Goal: Task Accomplishment & Management: Complete application form

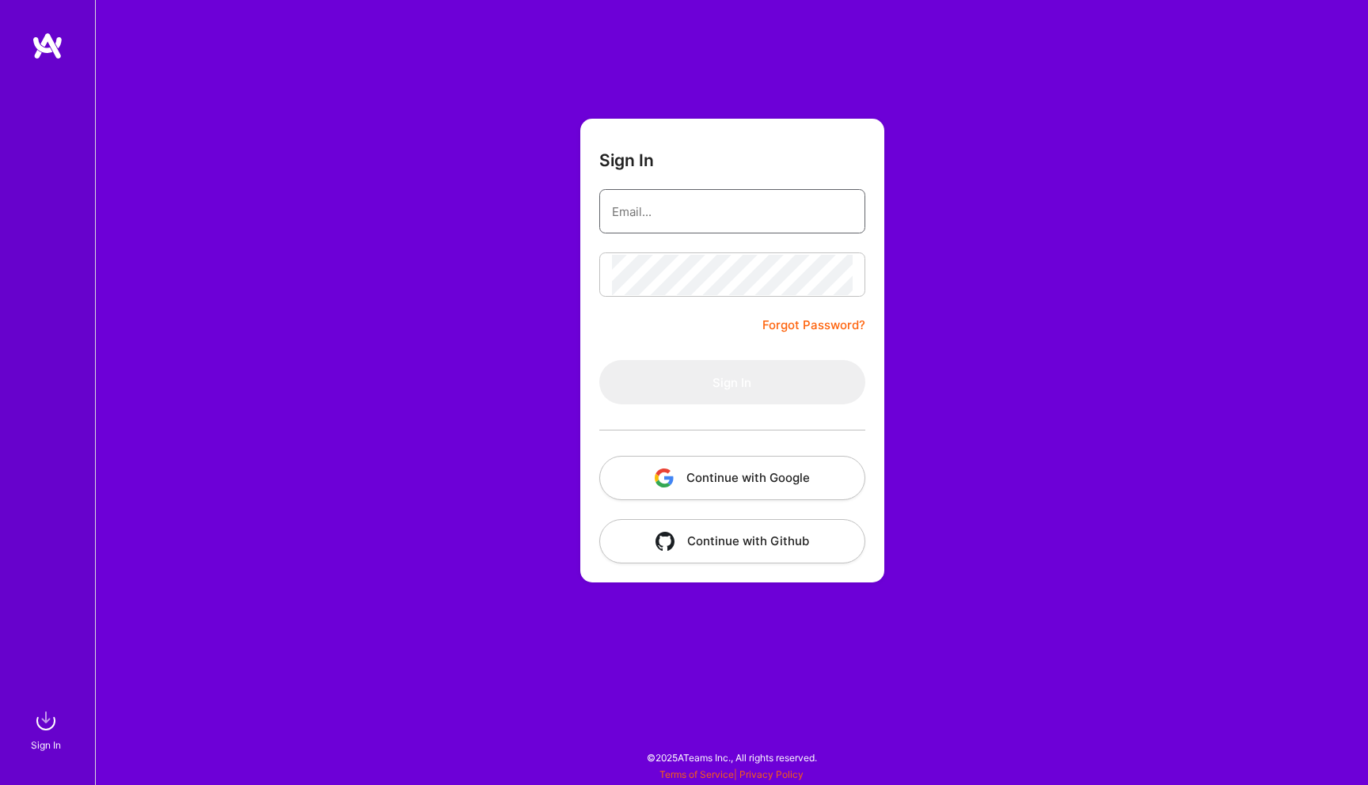
type input "[EMAIL_ADDRESS][DOMAIN_NAME]"
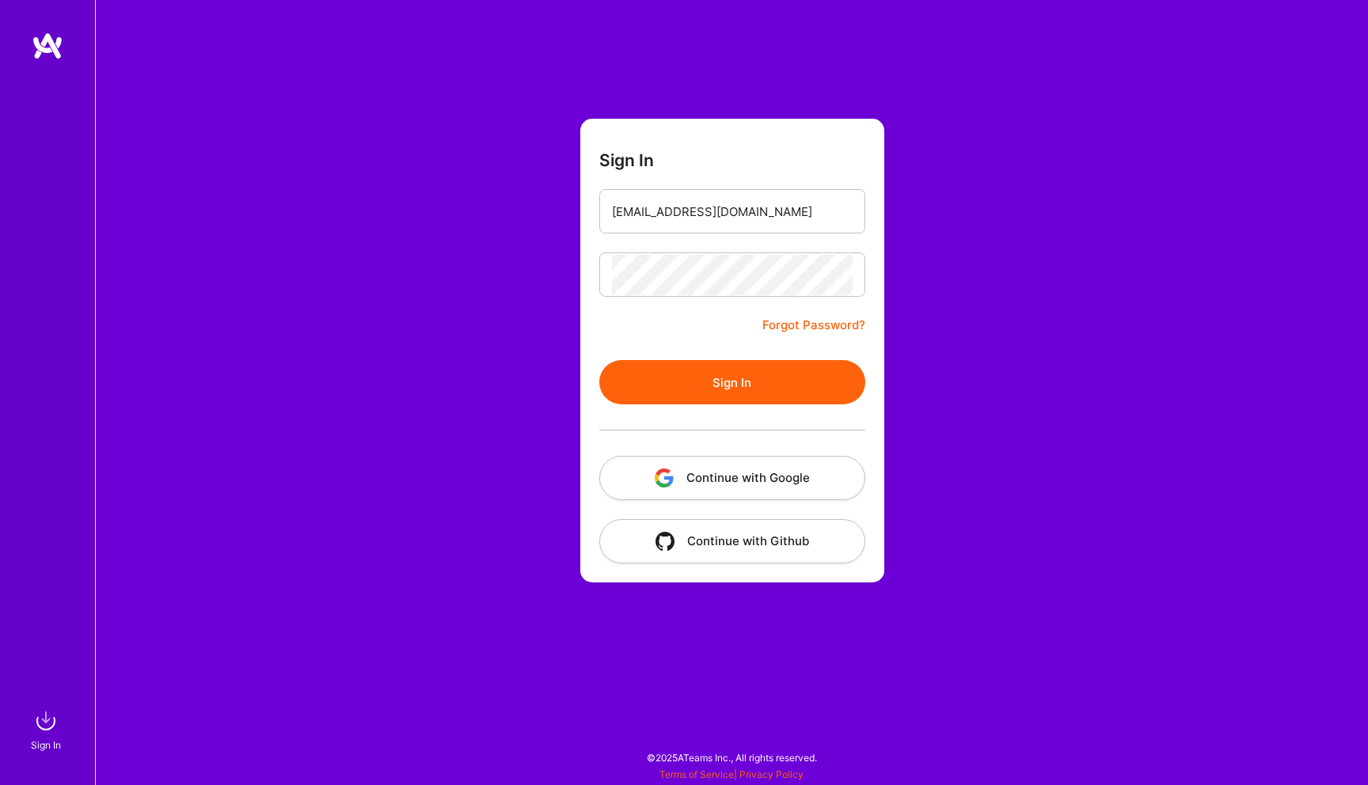
click at [696, 382] on button "Sign In" at bounding box center [732, 382] width 266 height 44
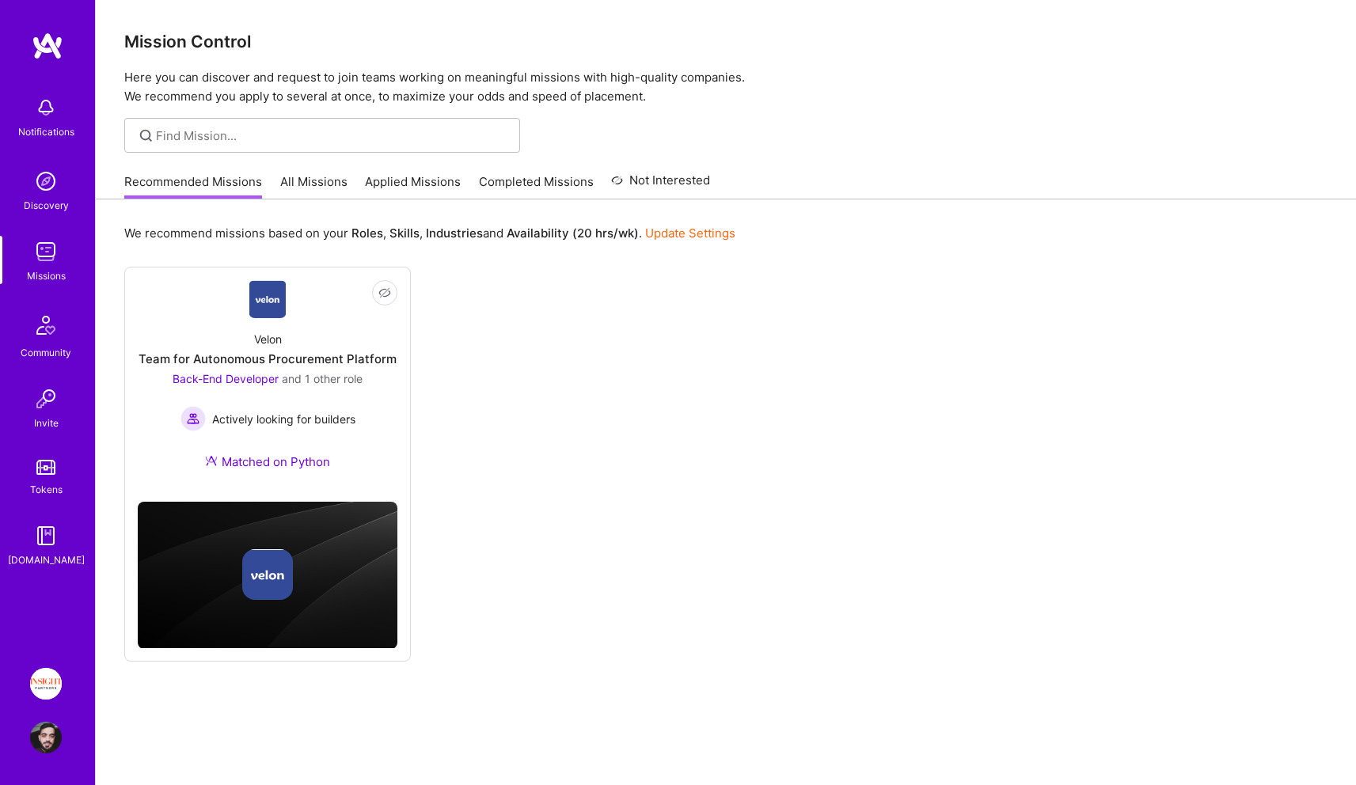
click at [48, 673] on img at bounding box center [46, 684] width 32 height 32
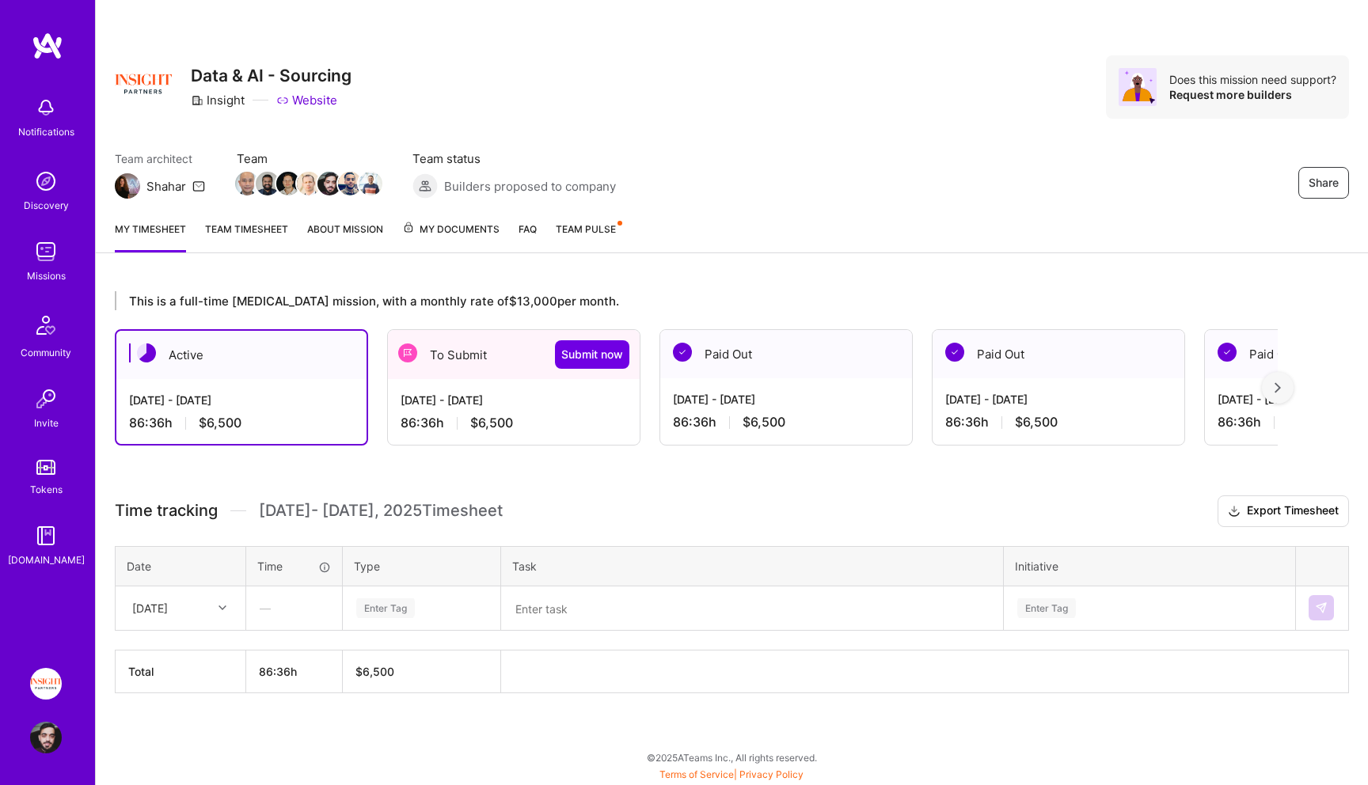
click at [496, 417] on span "$6,500" at bounding box center [491, 423] width 43 height 17
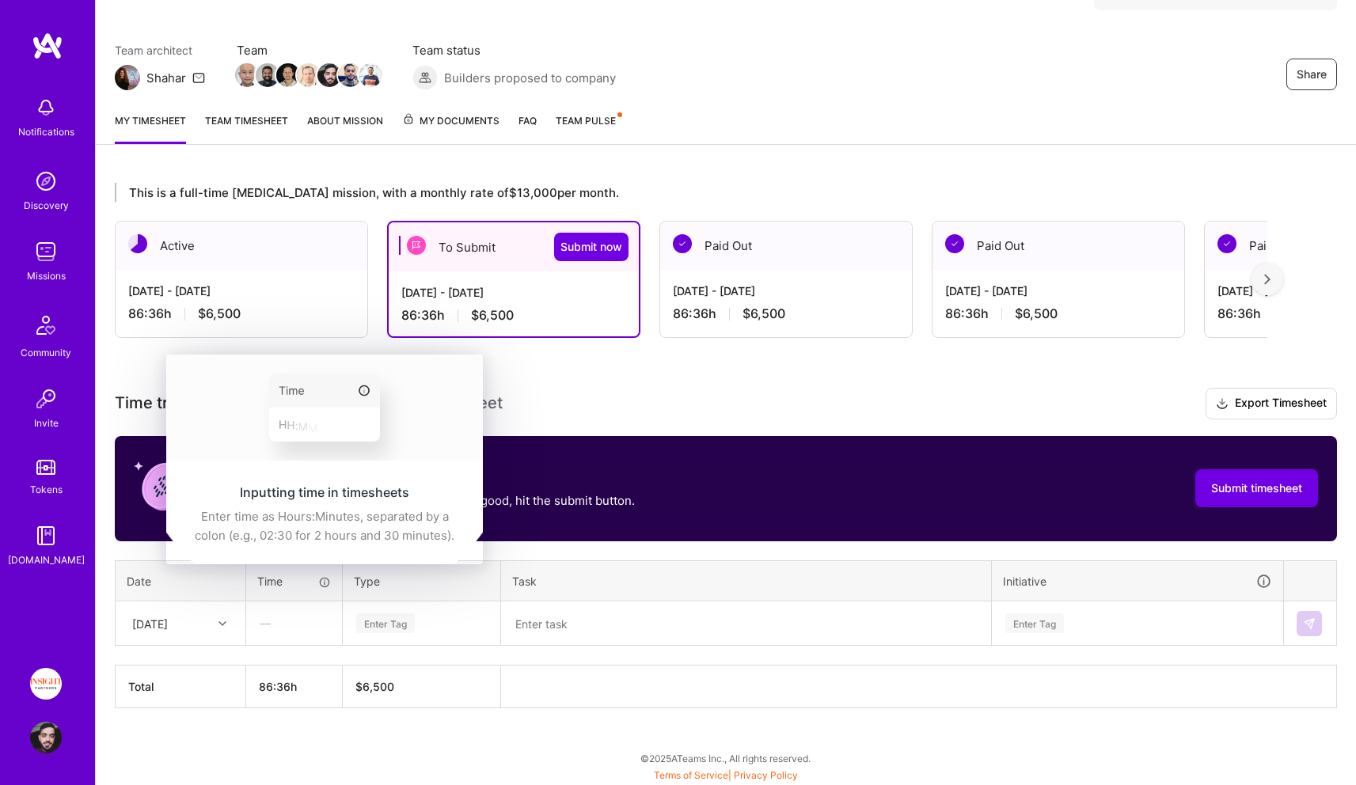
scroll to position [108, 0]
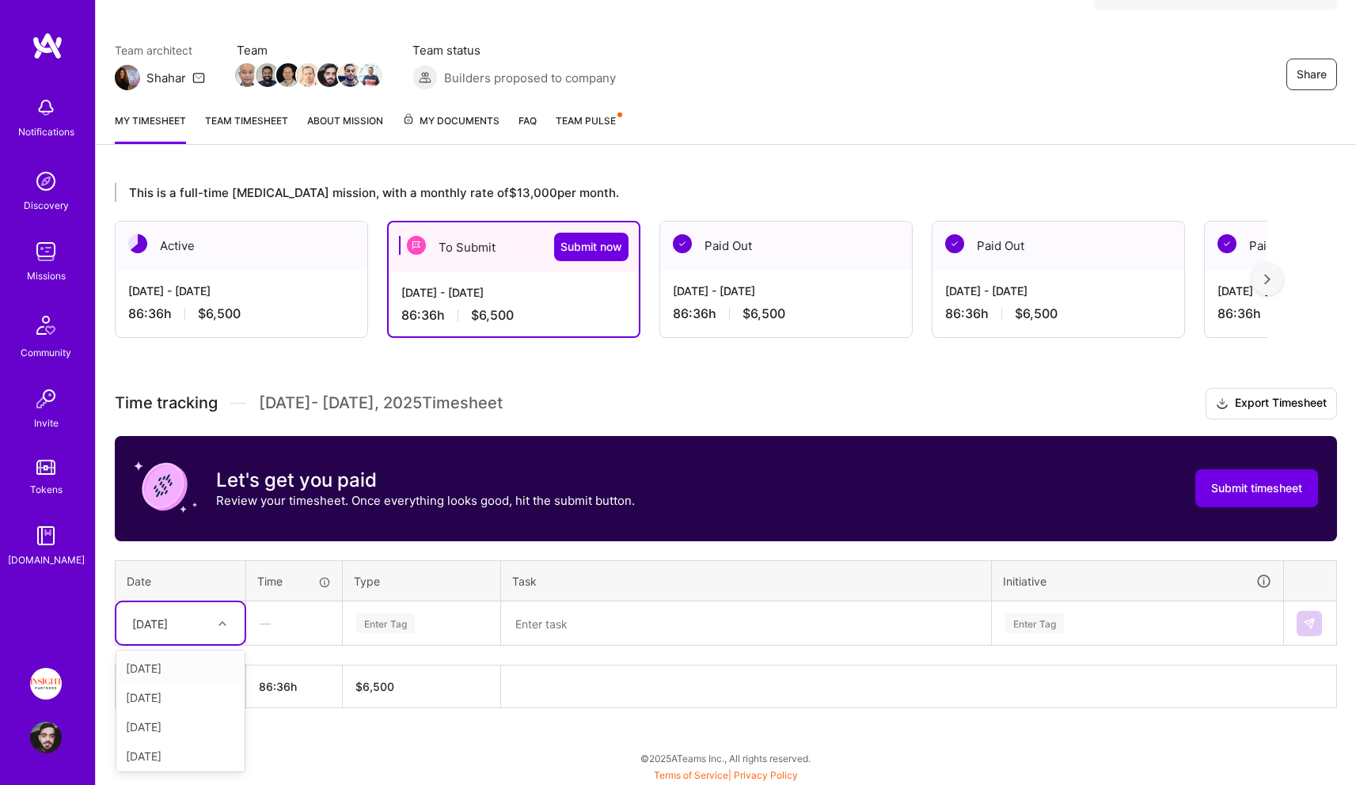
click at [159, 618] on div "[DATE]" at bounding box center [150, 623] width 36 height 17
click at [352, 629] on div "Enter Tag" at bounding box center [422, 623] width 156 height 41
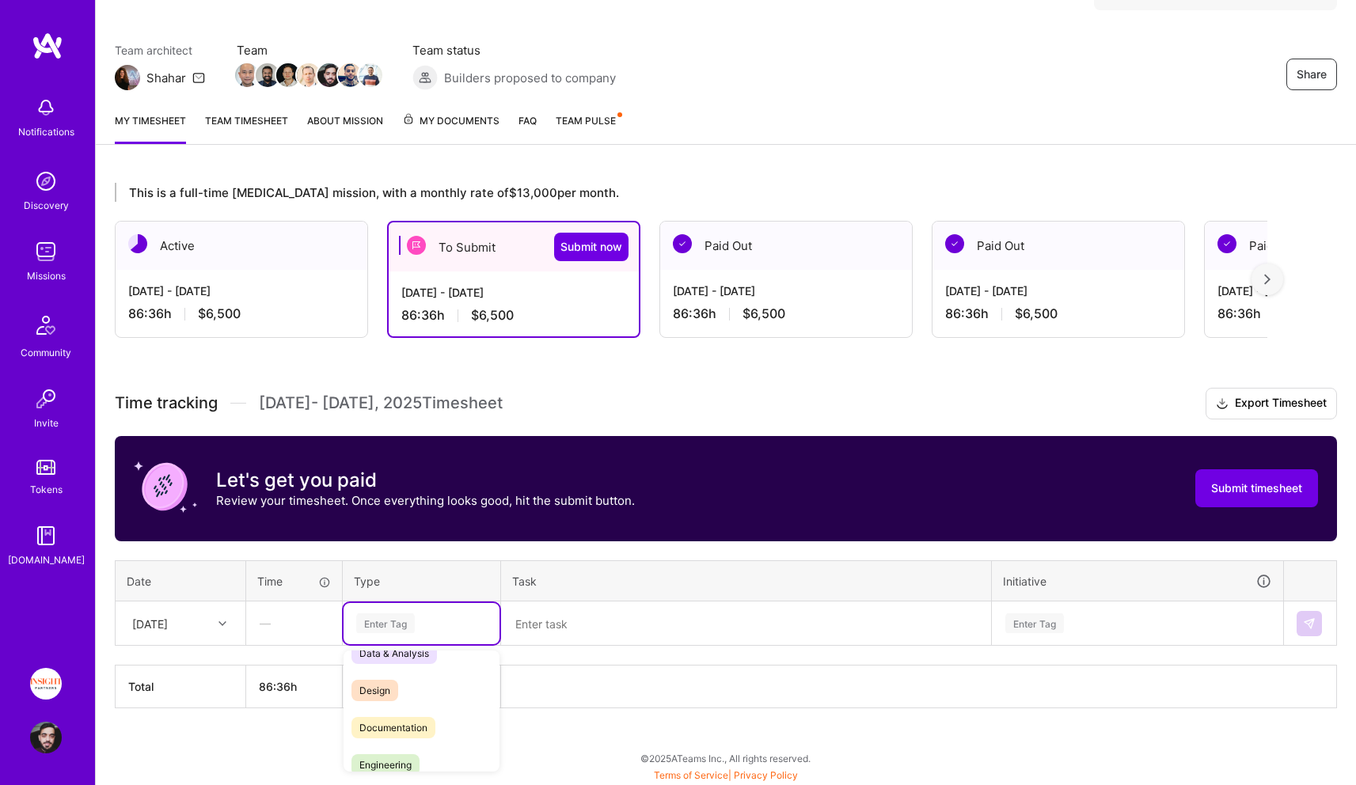
scroll to position [21, 0]
click at [401, 750] on div "Engineering" at bounding box center [422, 766] width 156 height 37
click at [543, 643] on td at bounding box center [746, 624] width 491 height 44
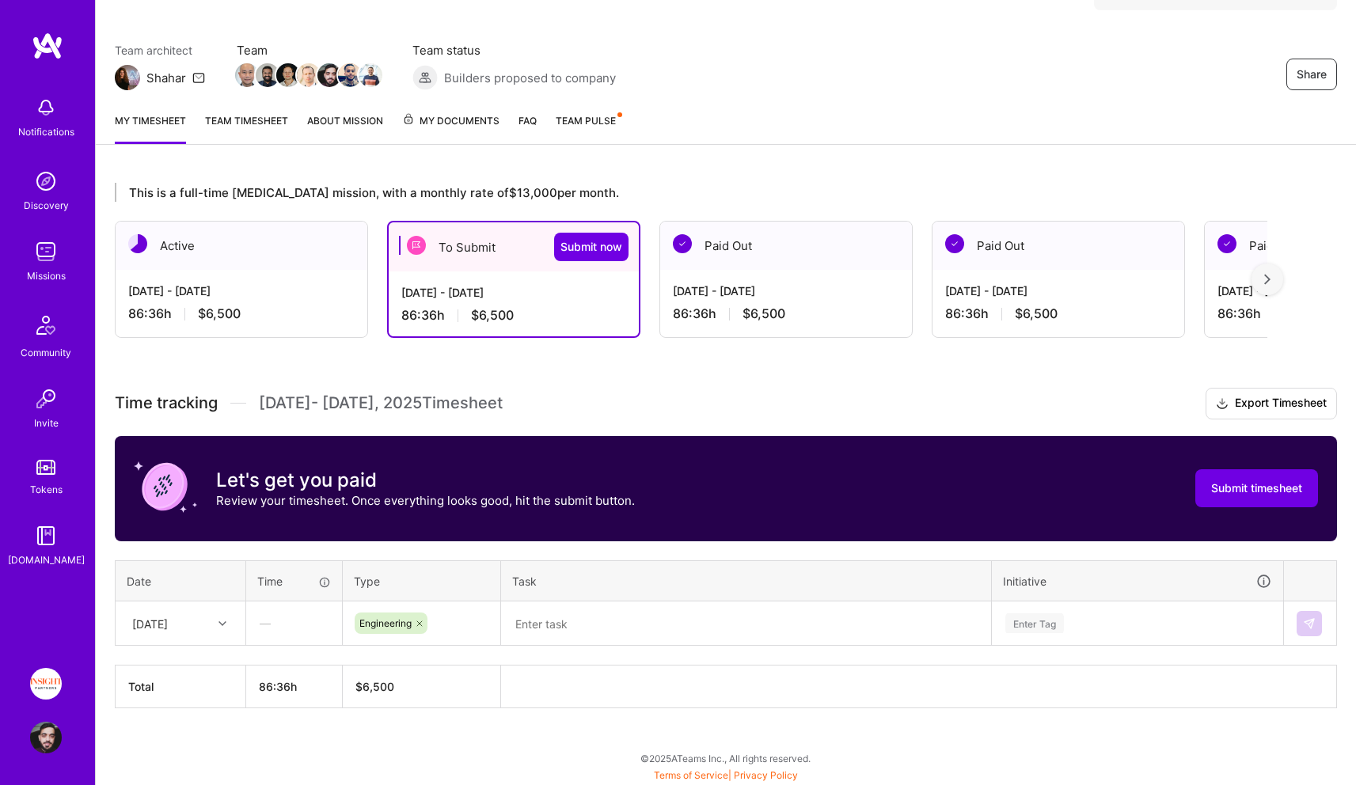
click at [543, 638] on textarea at bounding box center [746, 623] width 487 height 41
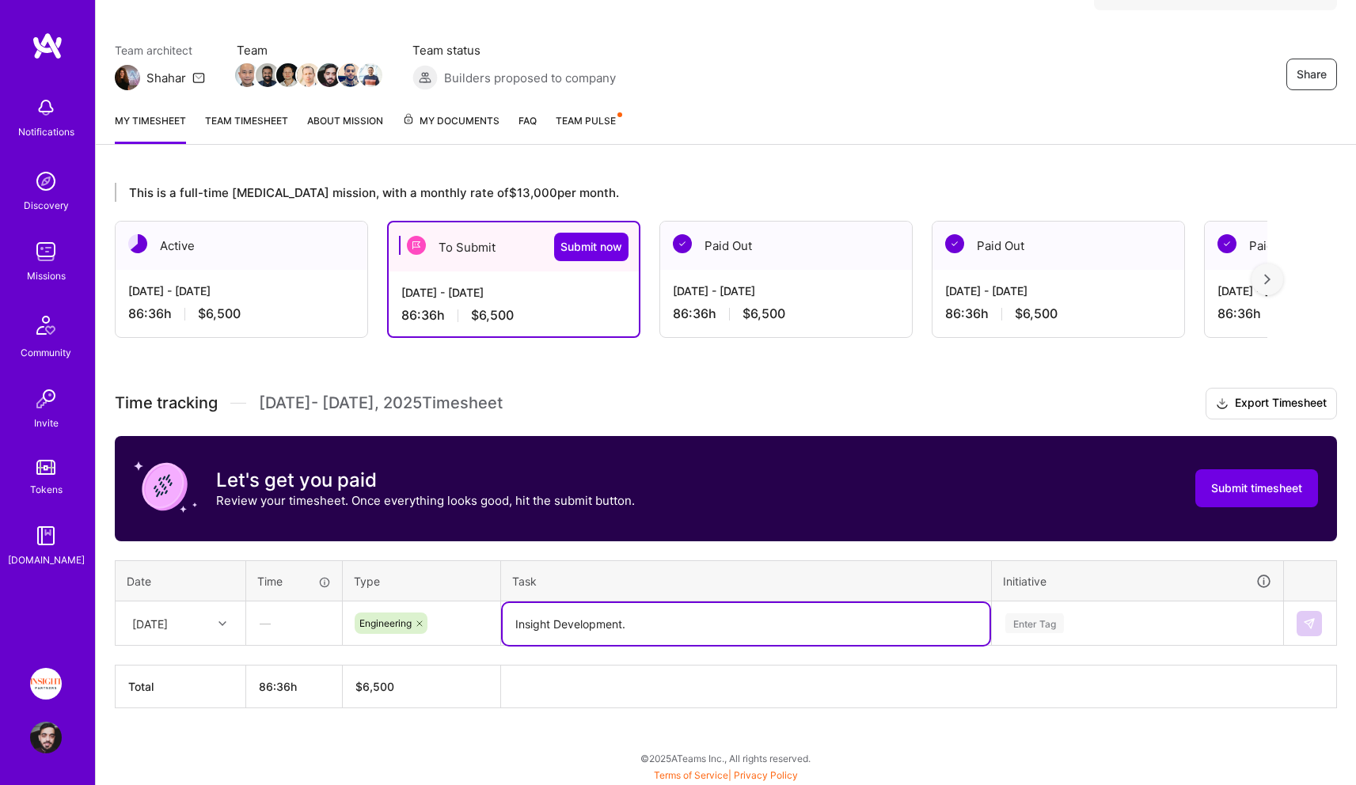
type textarea "Insight Development."
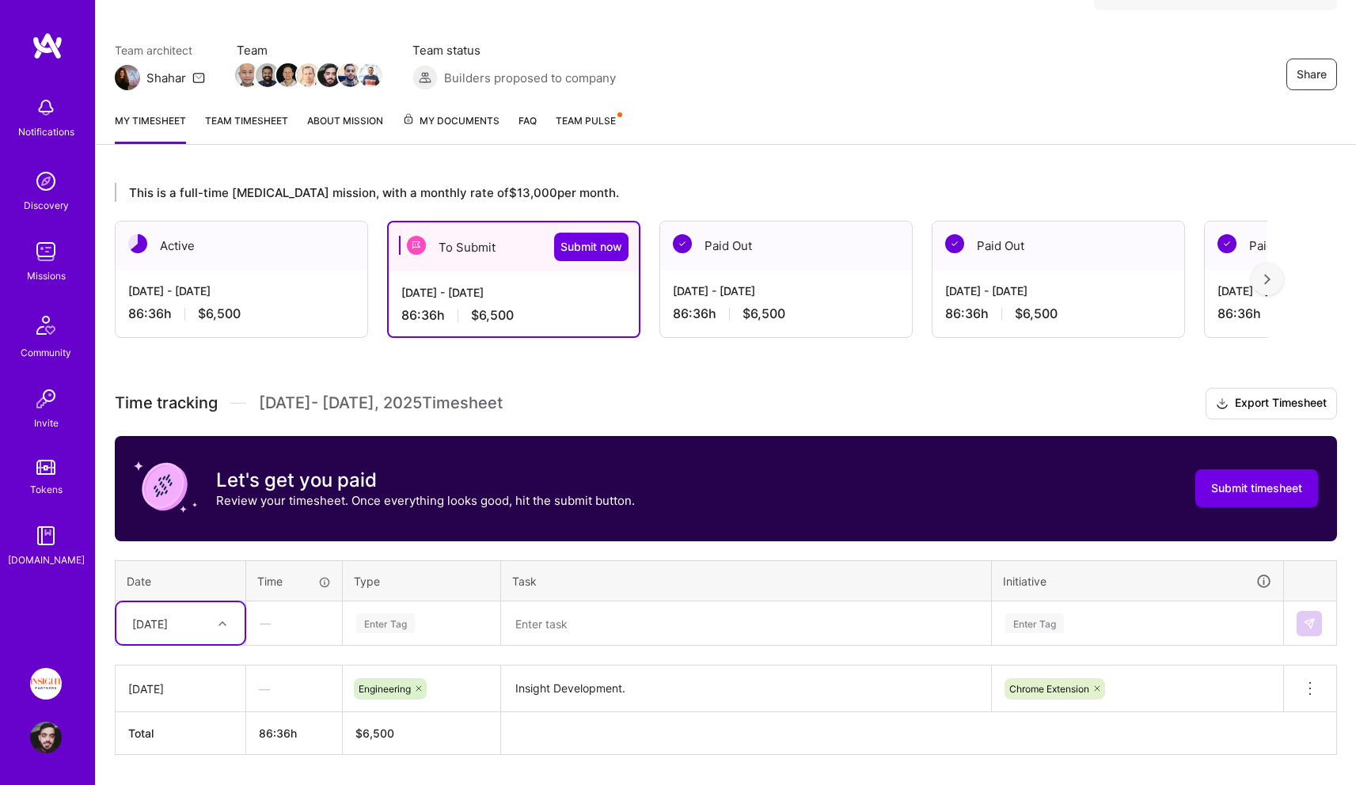
scroll to position [155, 0]
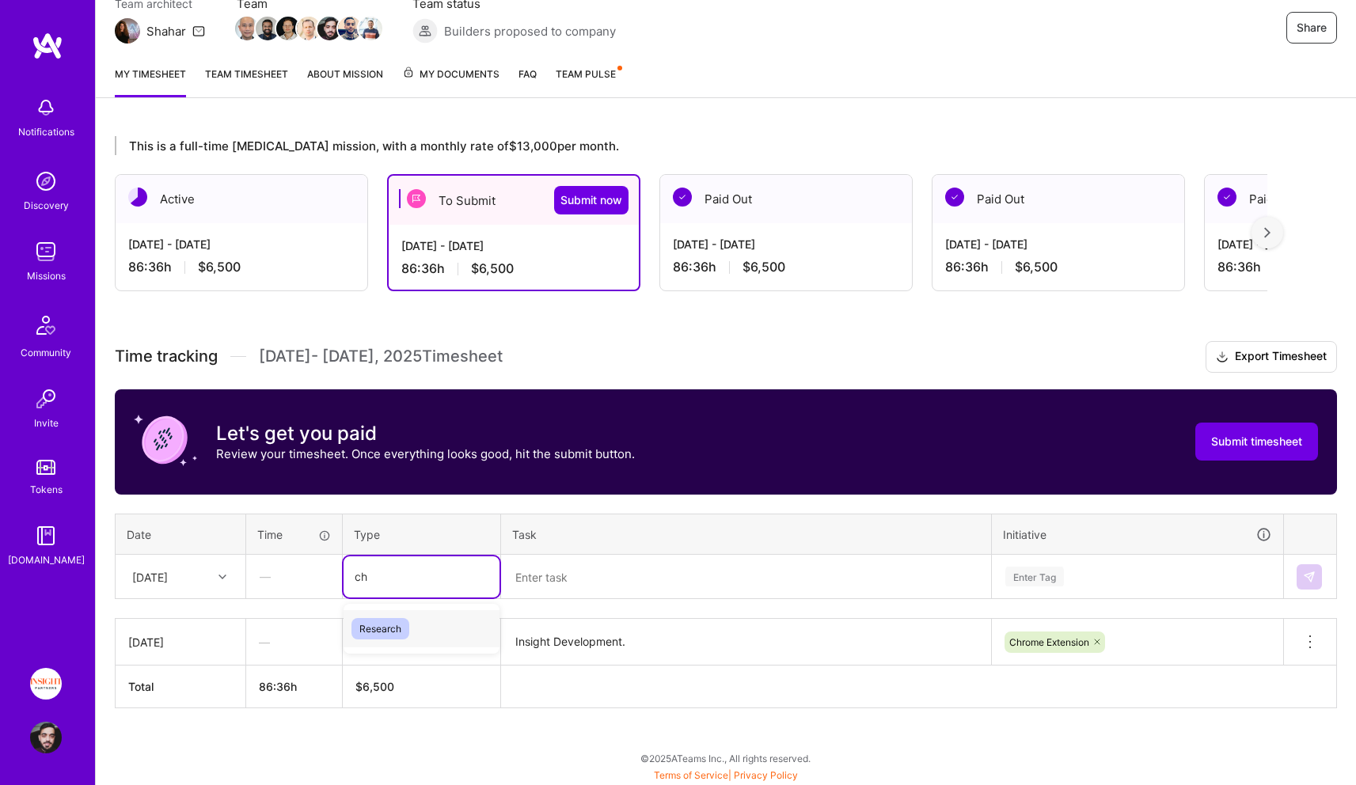
type input "c"
type input "engin"
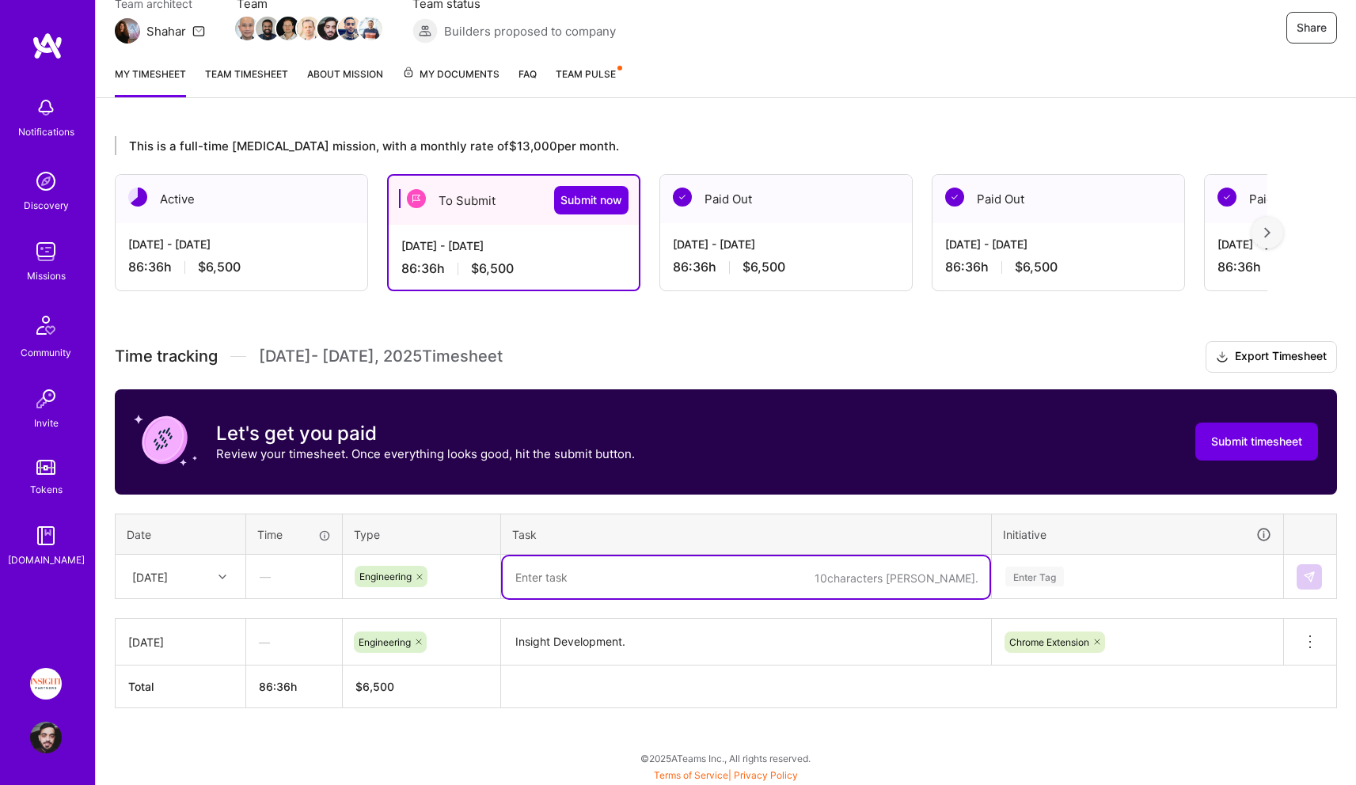
paste textarea "Insight Development."
type textarea "Insight Development."
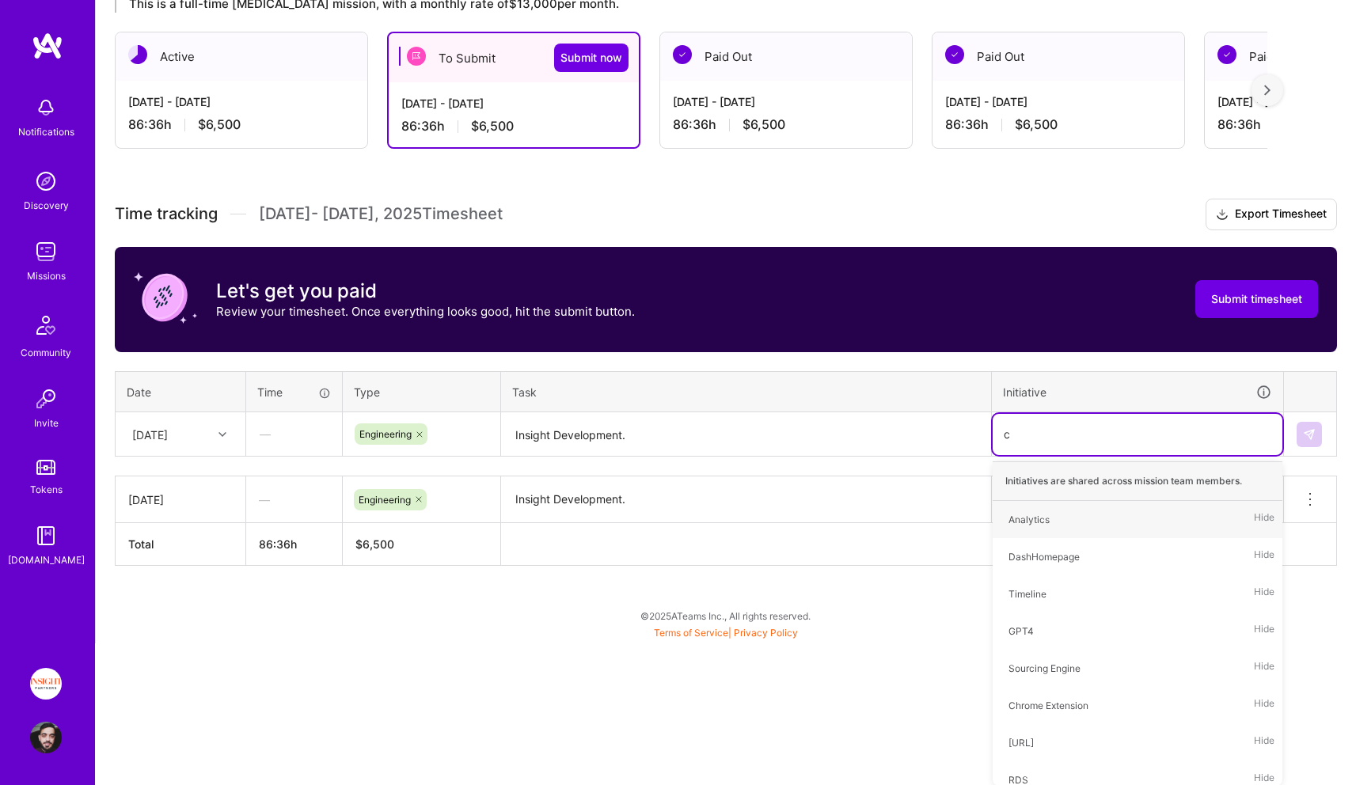
type input "ch"
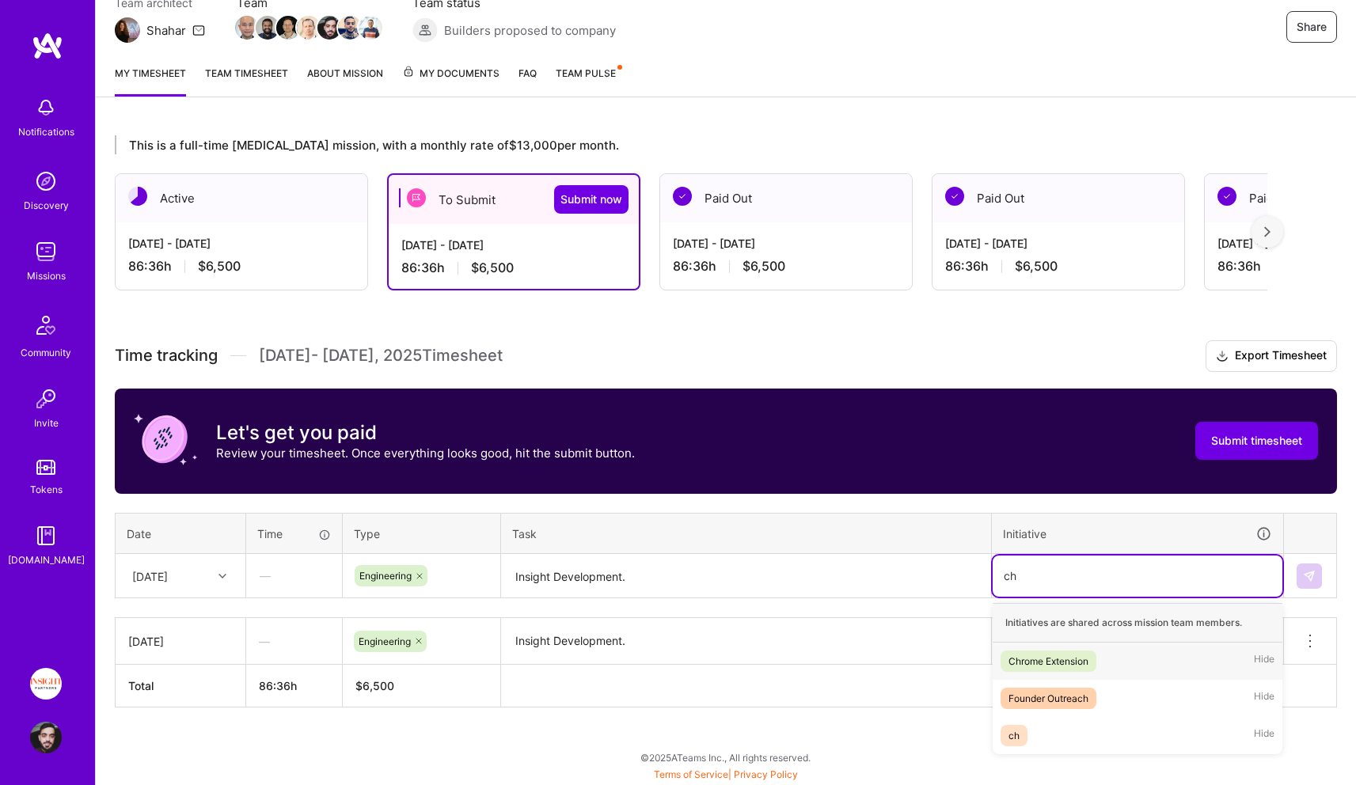
scroll to position [155, 0]
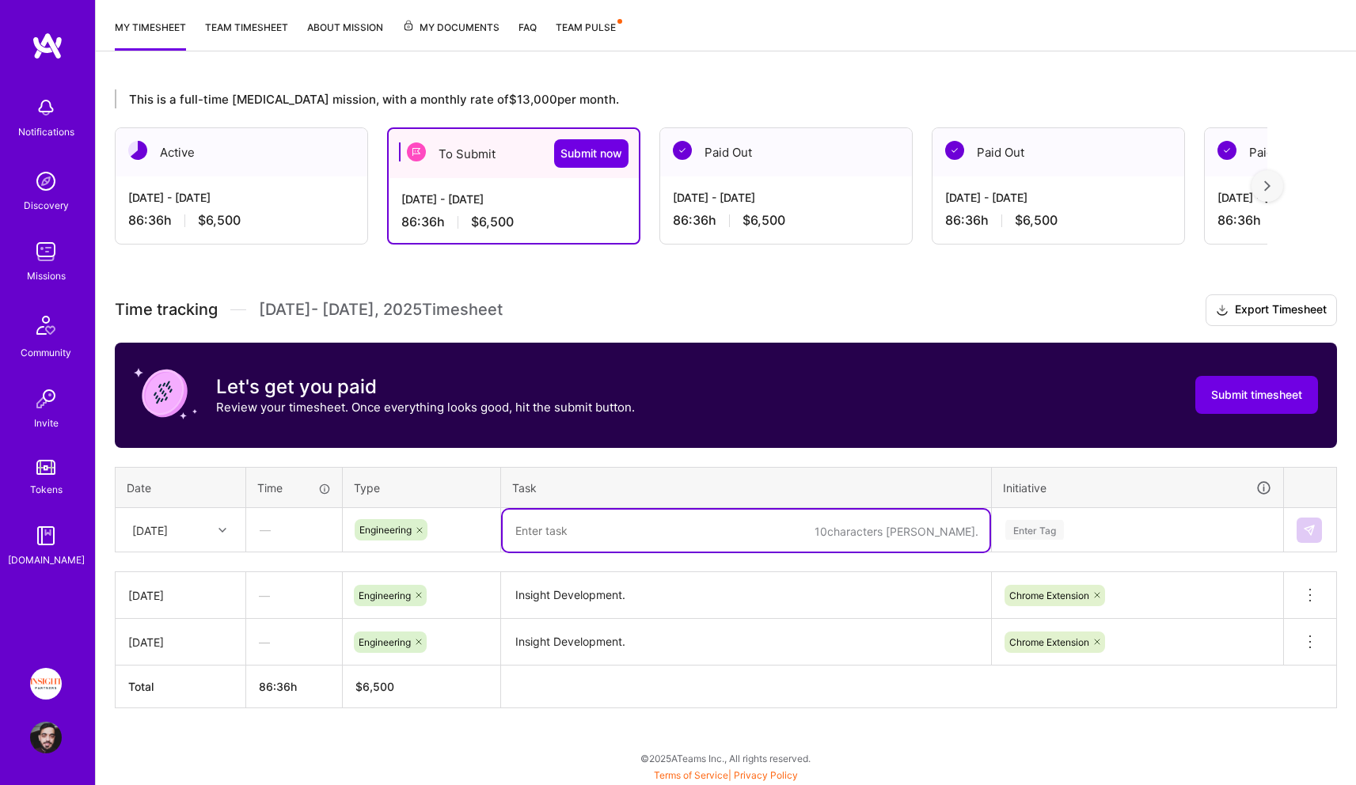
paste textarea "Insight Development."
type textarea "Insight Development."
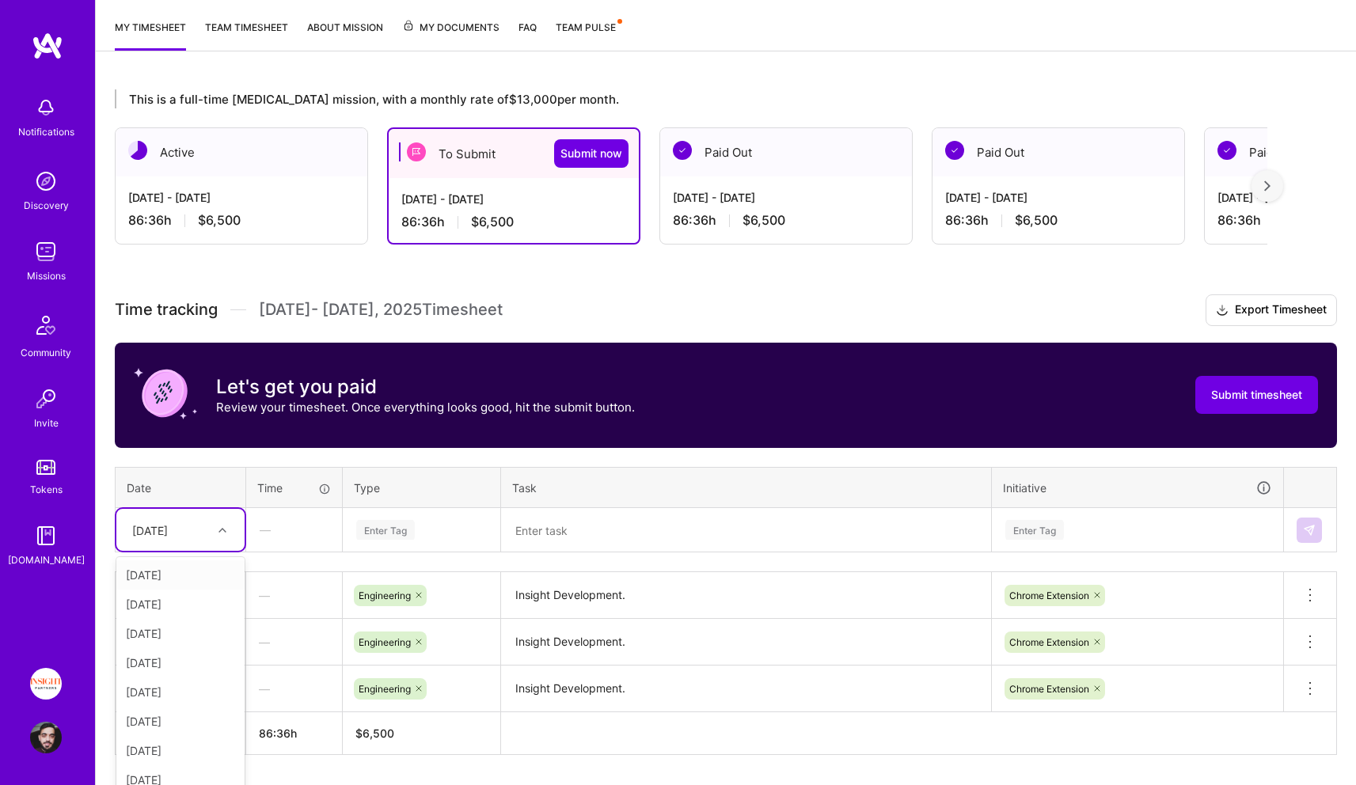
scroll to position [217, 0]
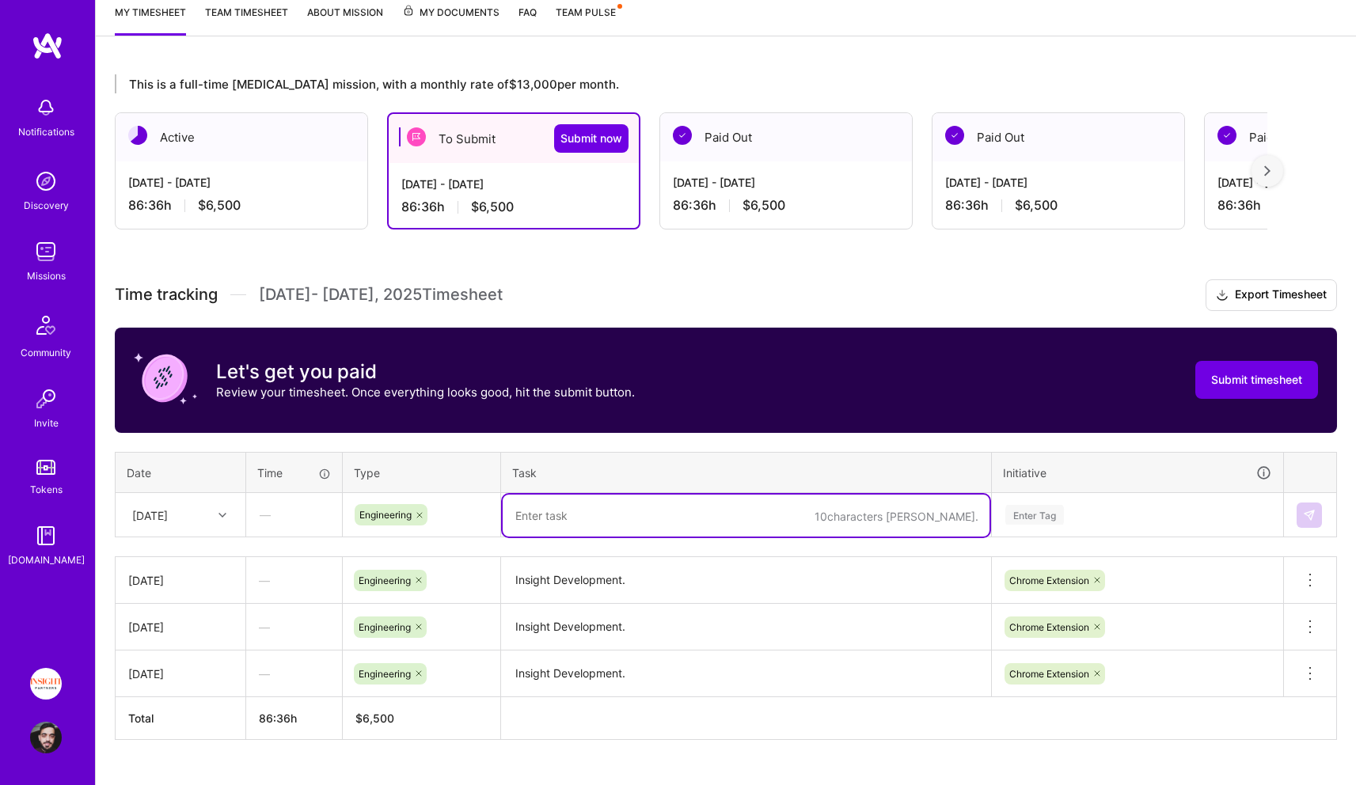
paste textarea "Insight Development."
type textarea "Insight Development."
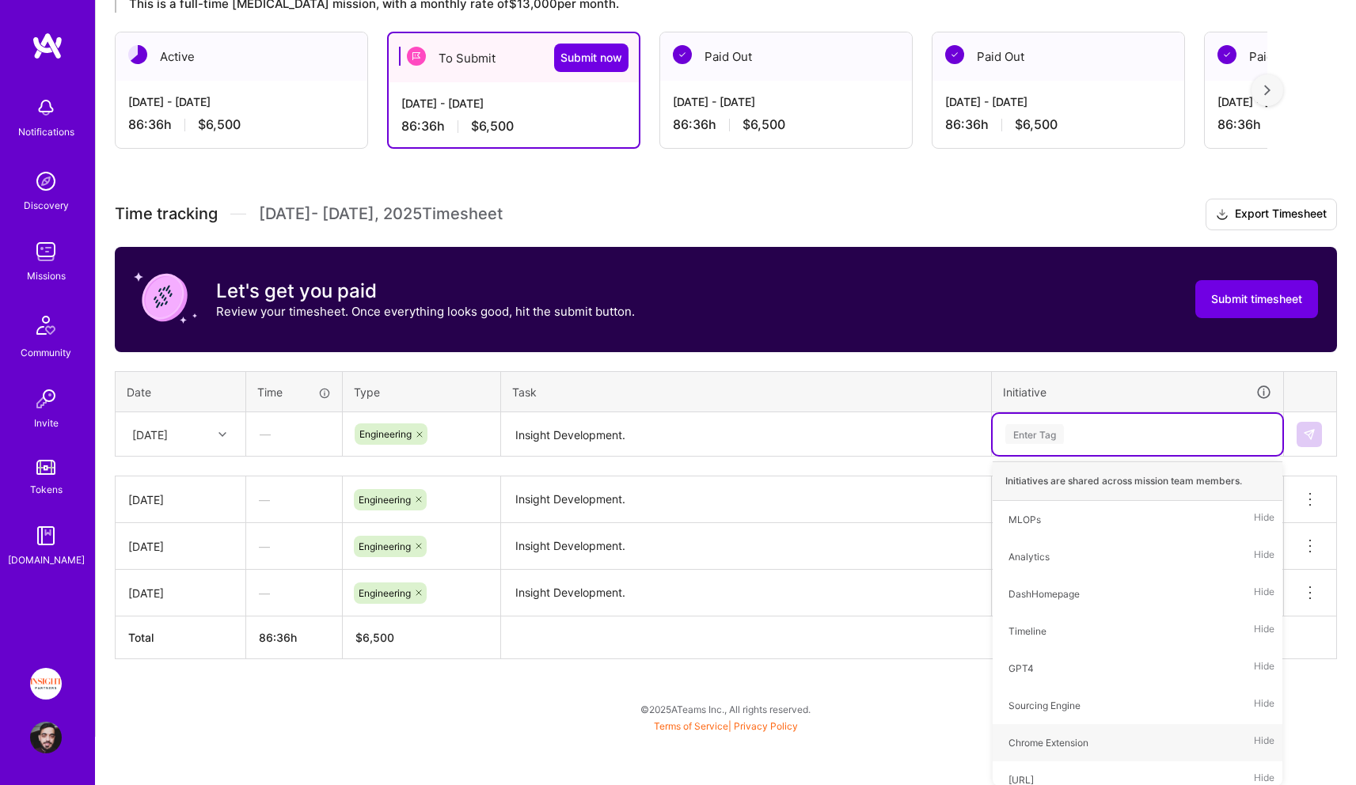
scroll to position [249, 0]
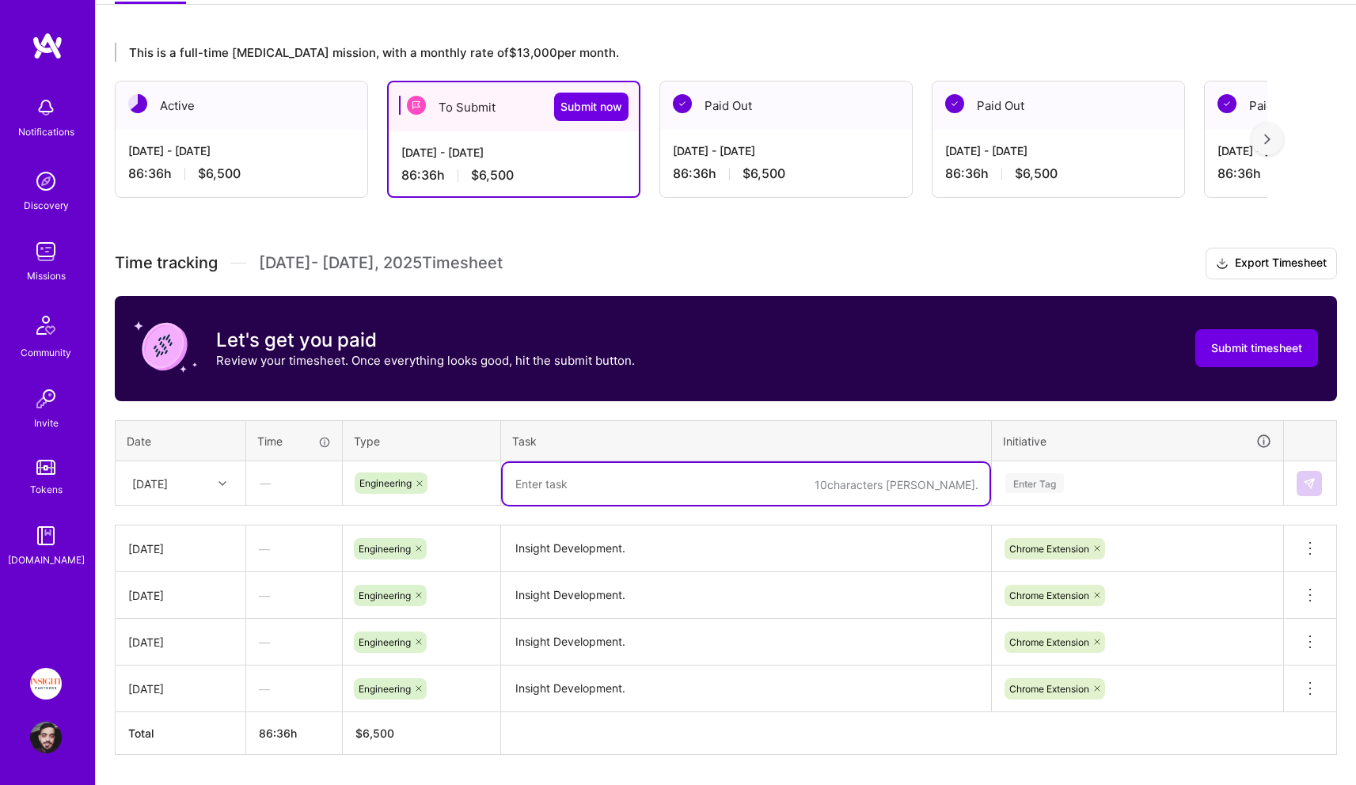
paste textarea "Insight Development."
type textarea "Insight Development."
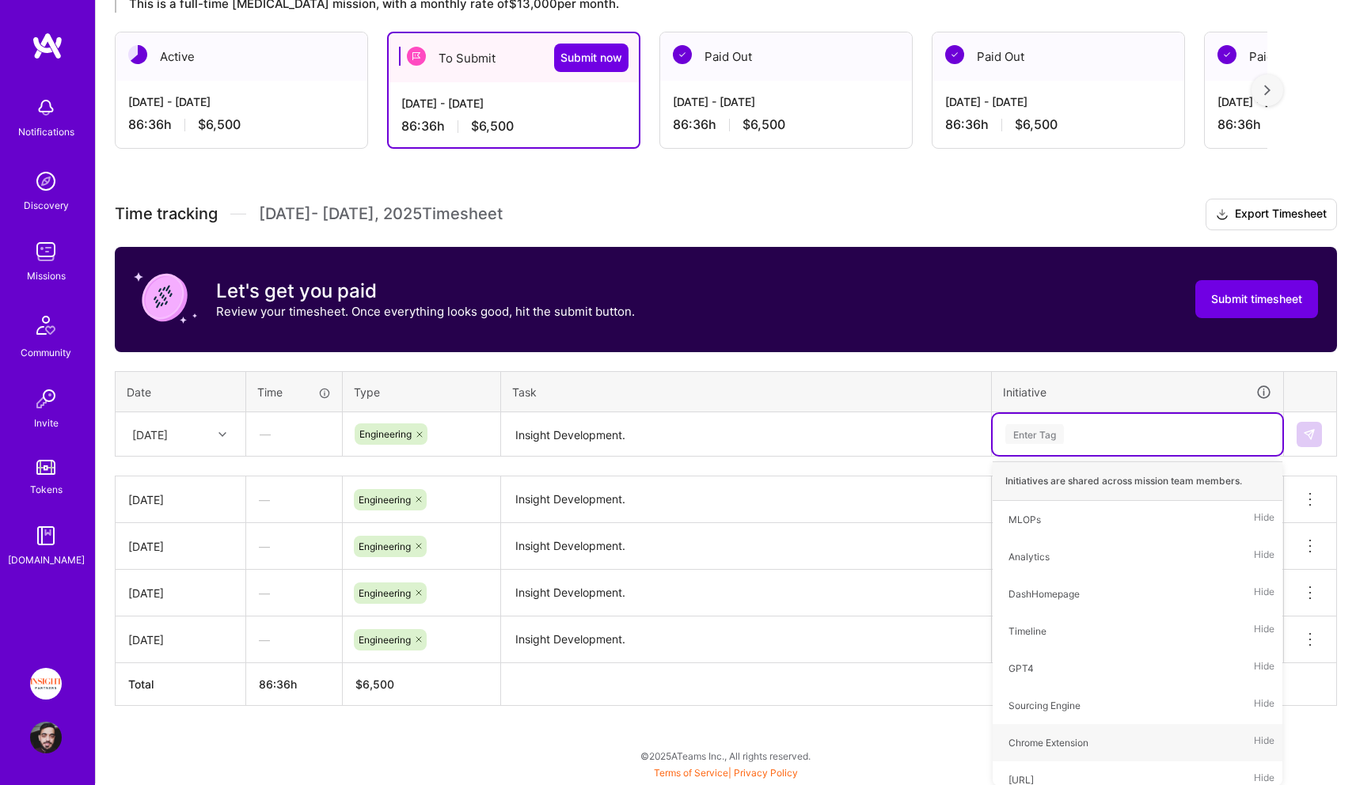
scroll to position [295, 0]
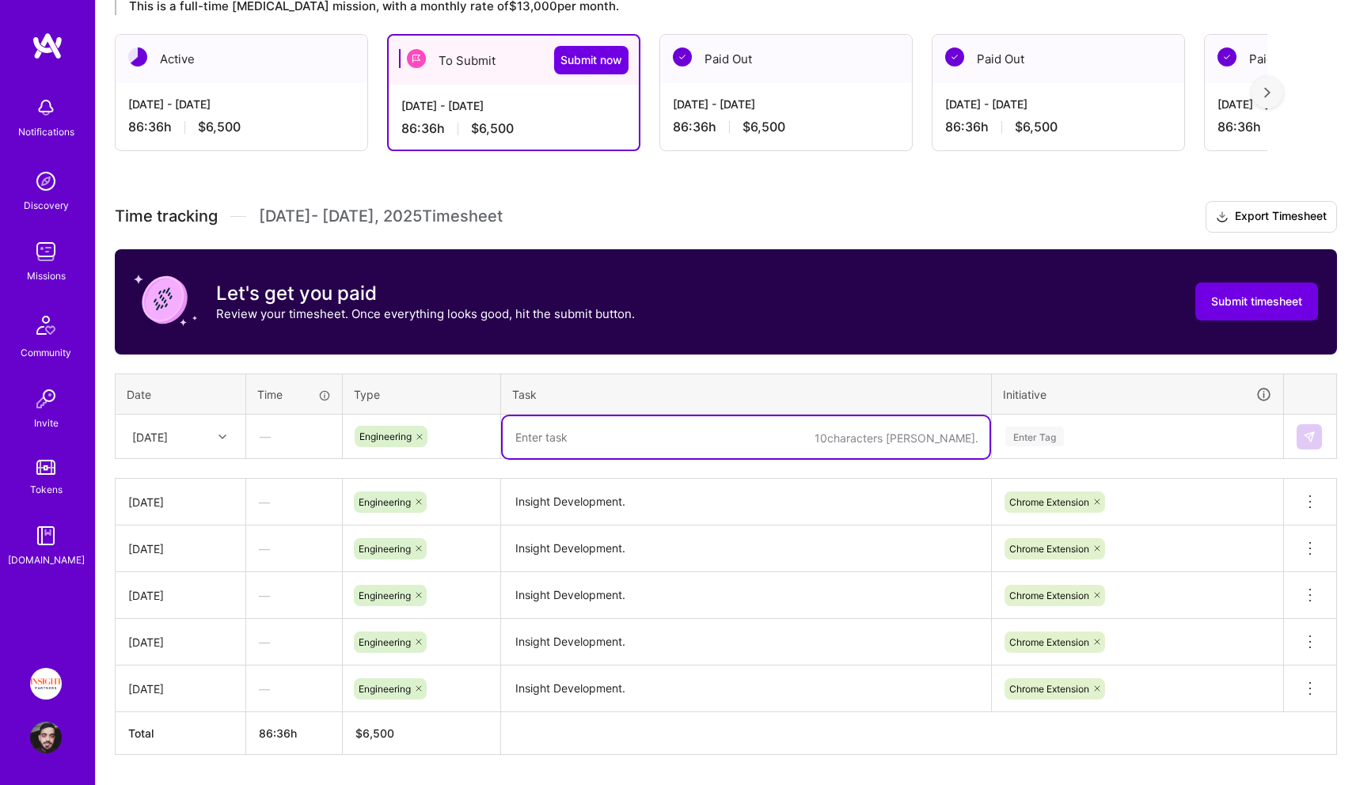
paste textarea "Insight Development."
type textarea "Insight Development."
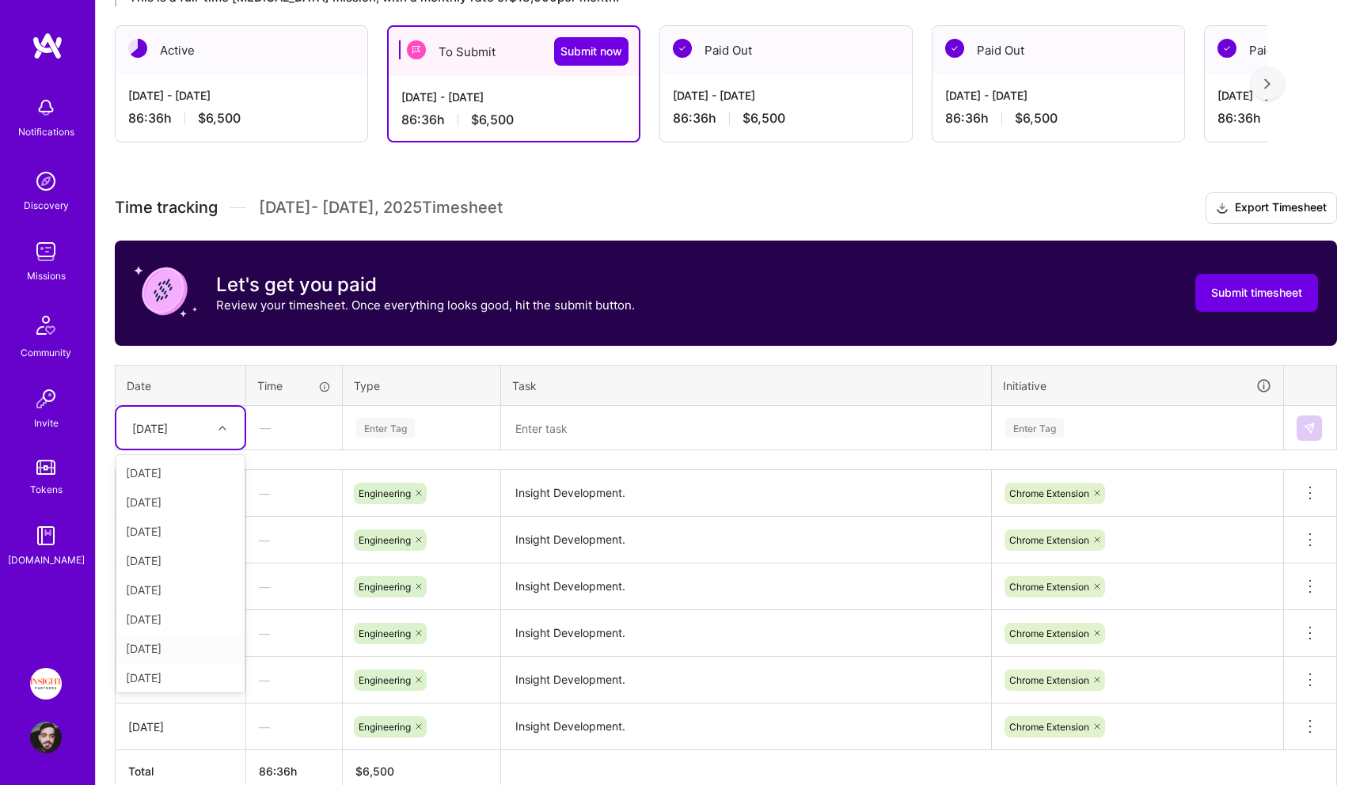
scroll to position [10, 0]
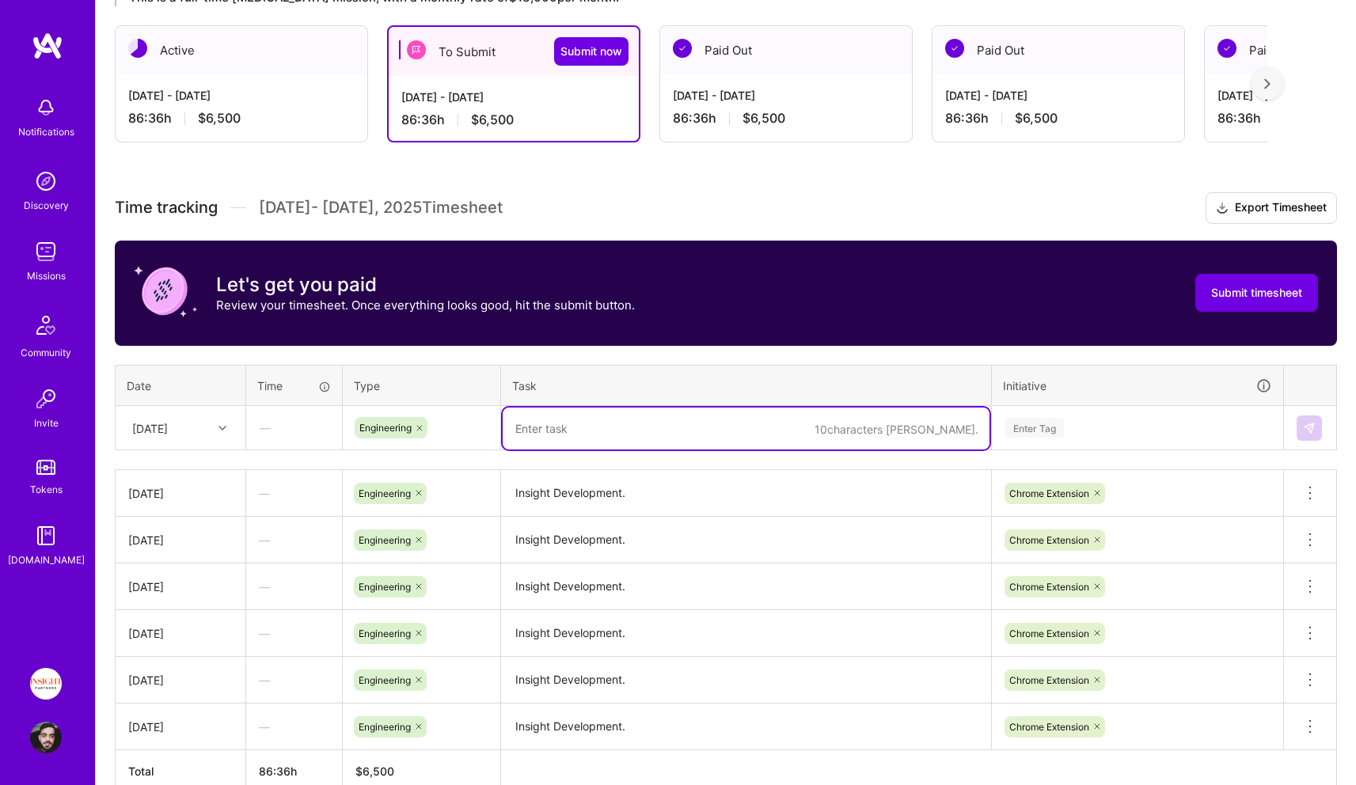
paste textarea "Insight Development."
type textarea "Insight Development."
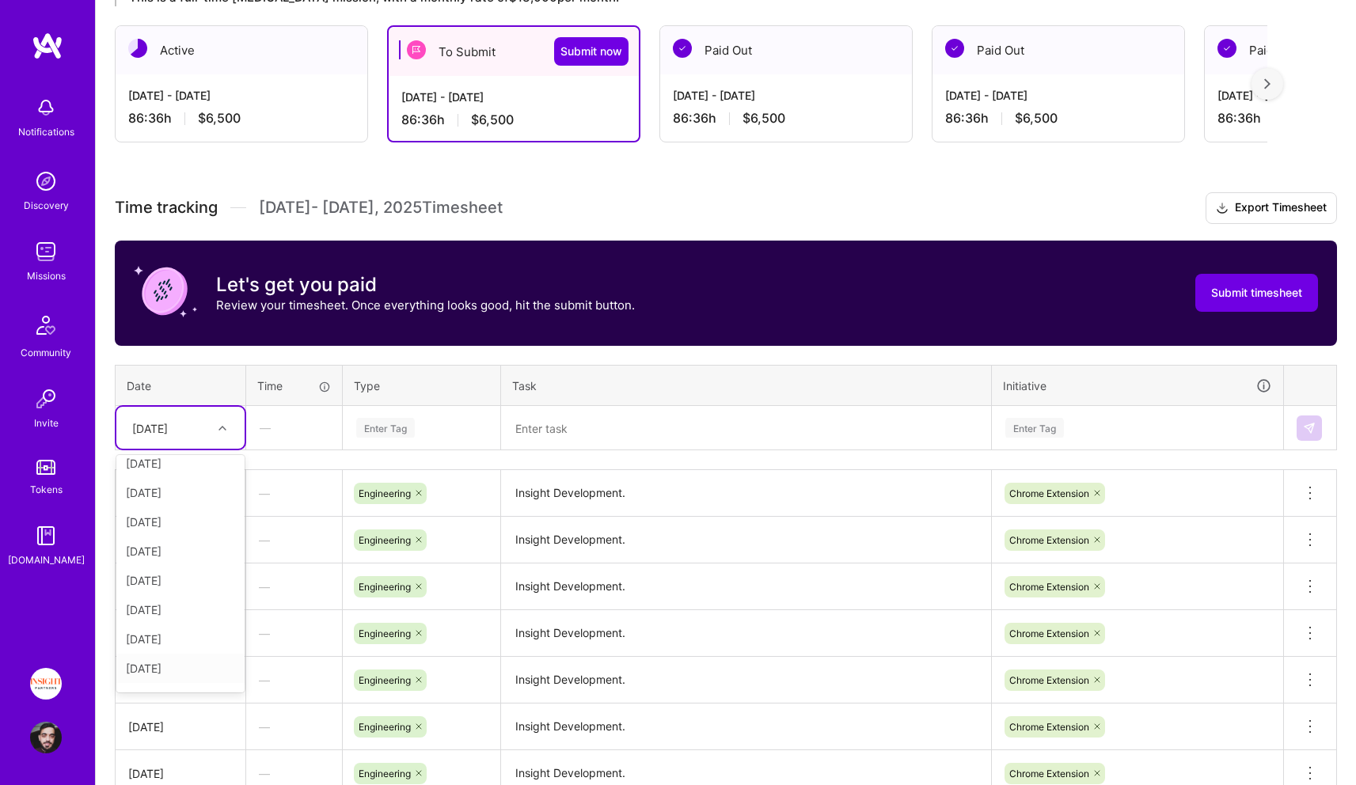
scroll to position [68, 0]
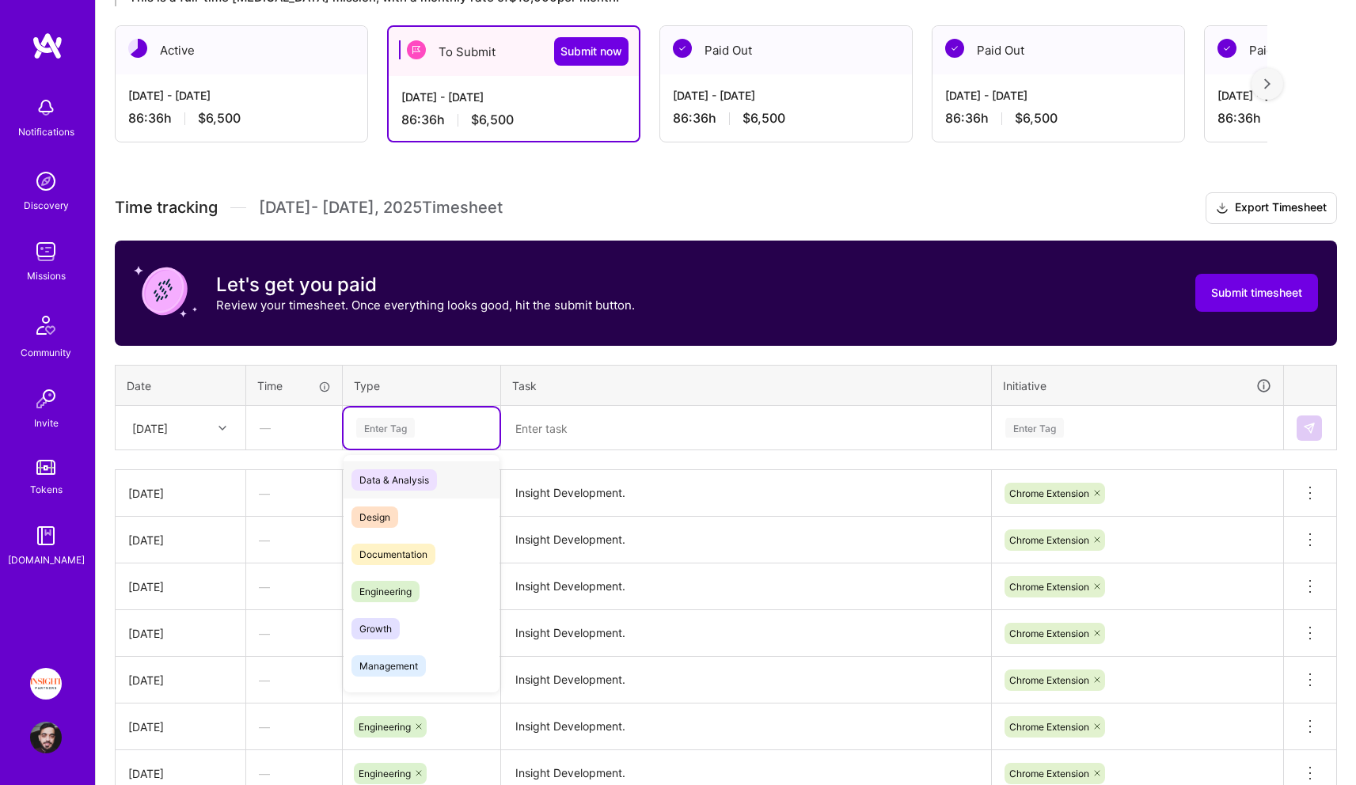
paste input "Insight Development."
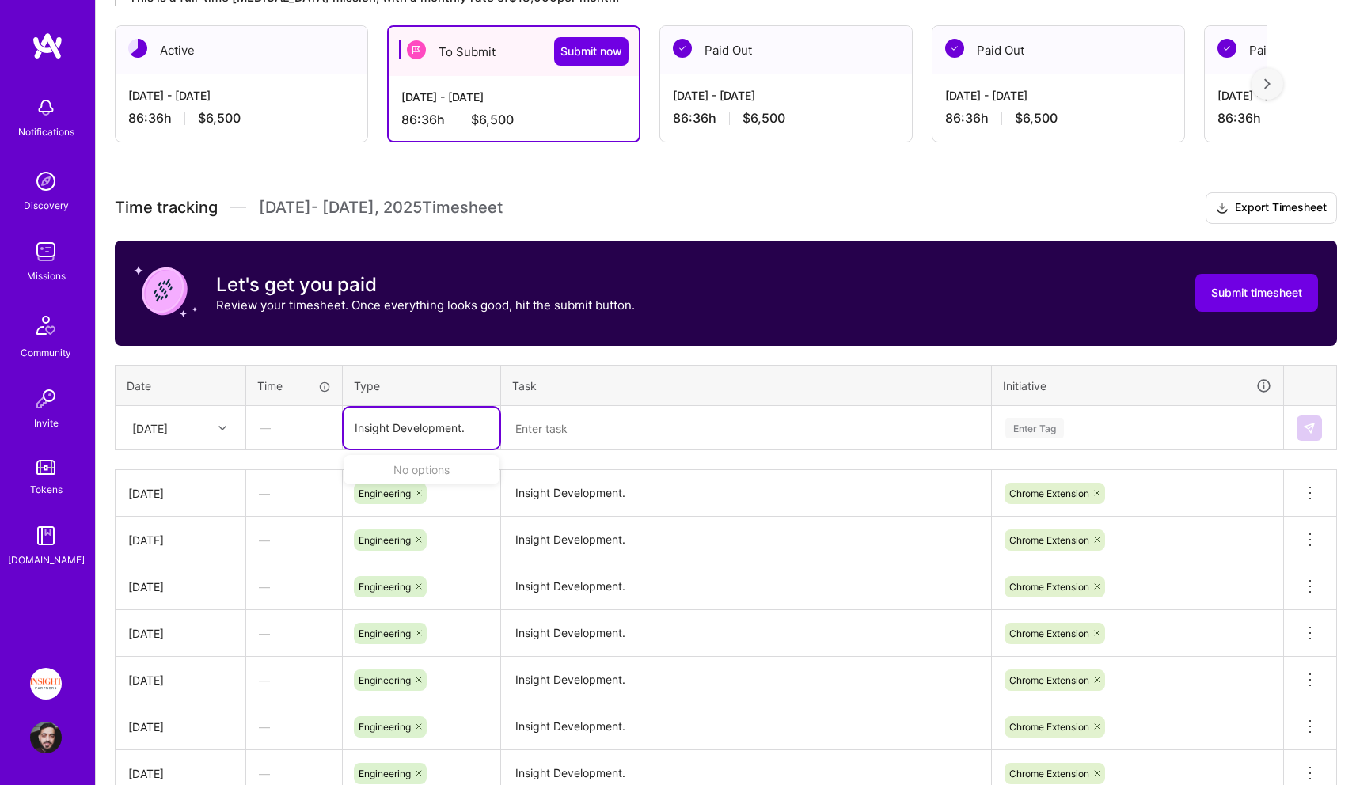
type input "Insight Development."
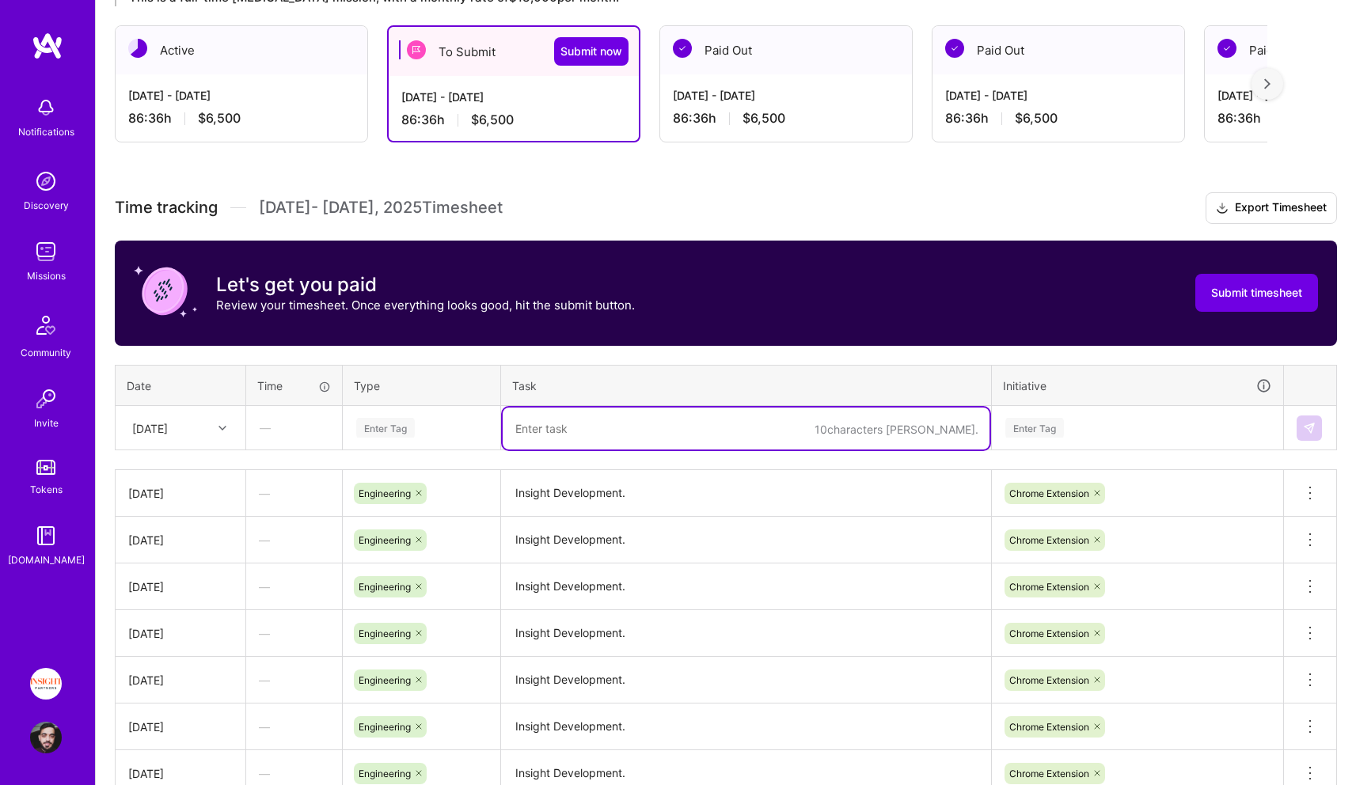
paste textarea "Insight Development."
type textarea "Insight Development."
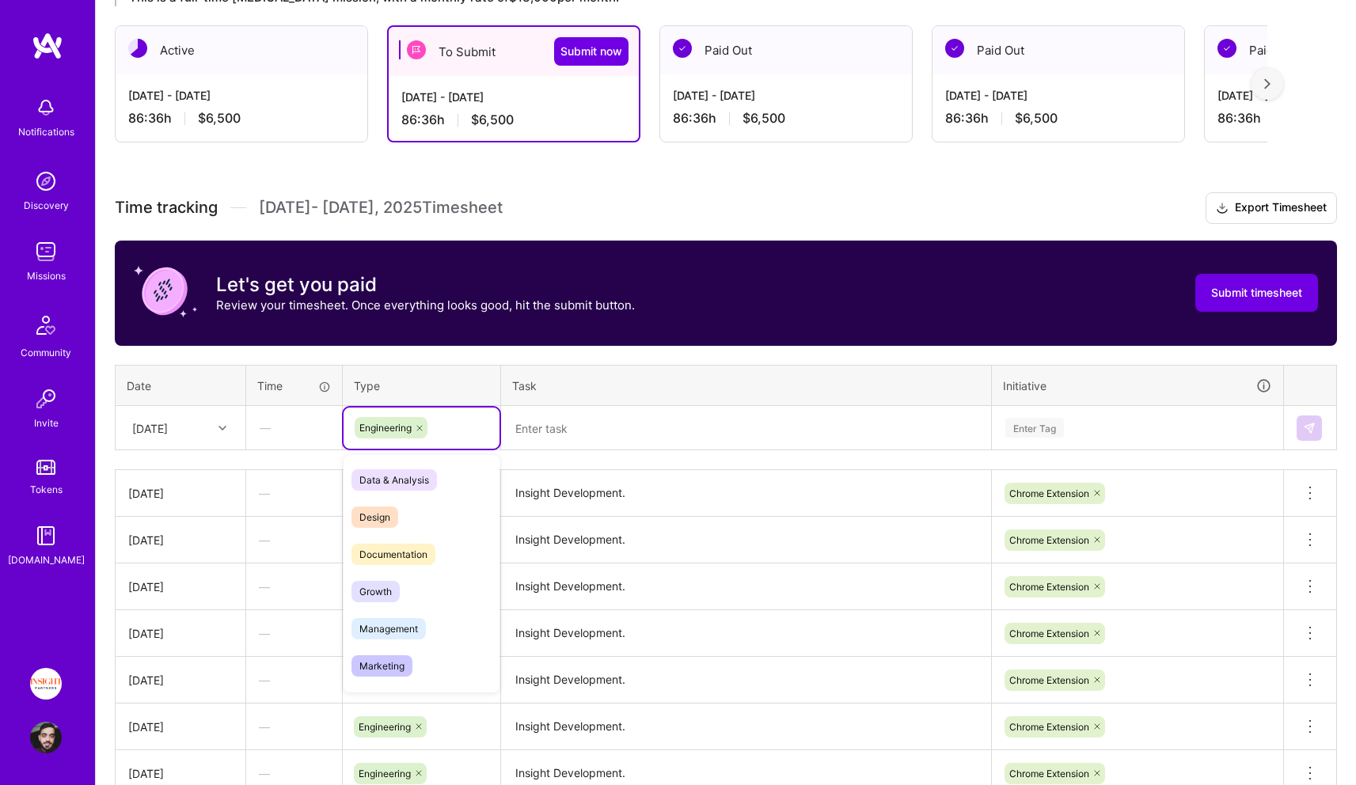
scroll to position [414, 0]
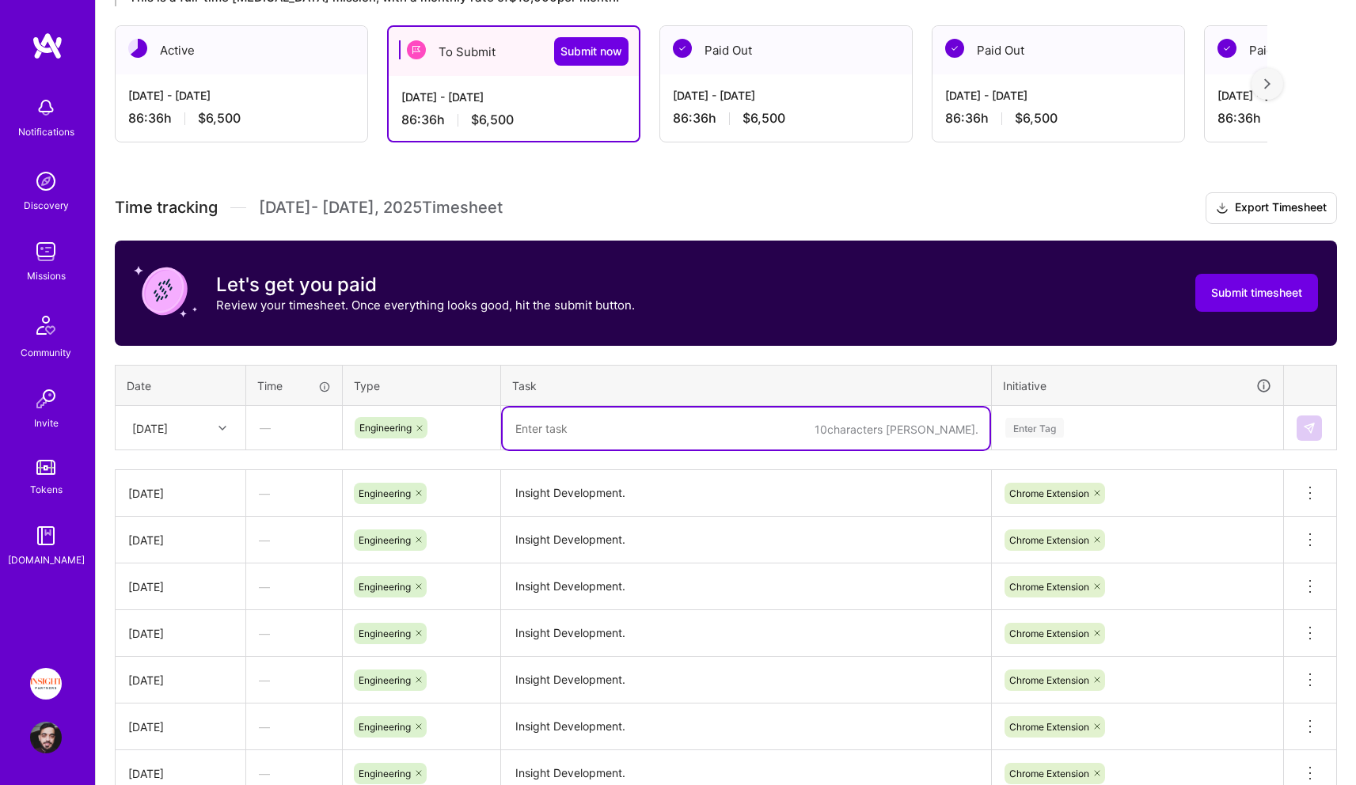
paste textarea "Insight Development."
type textarea "Insight Development."
paste textarea "Insight Development."
type textarea "Insight Development."
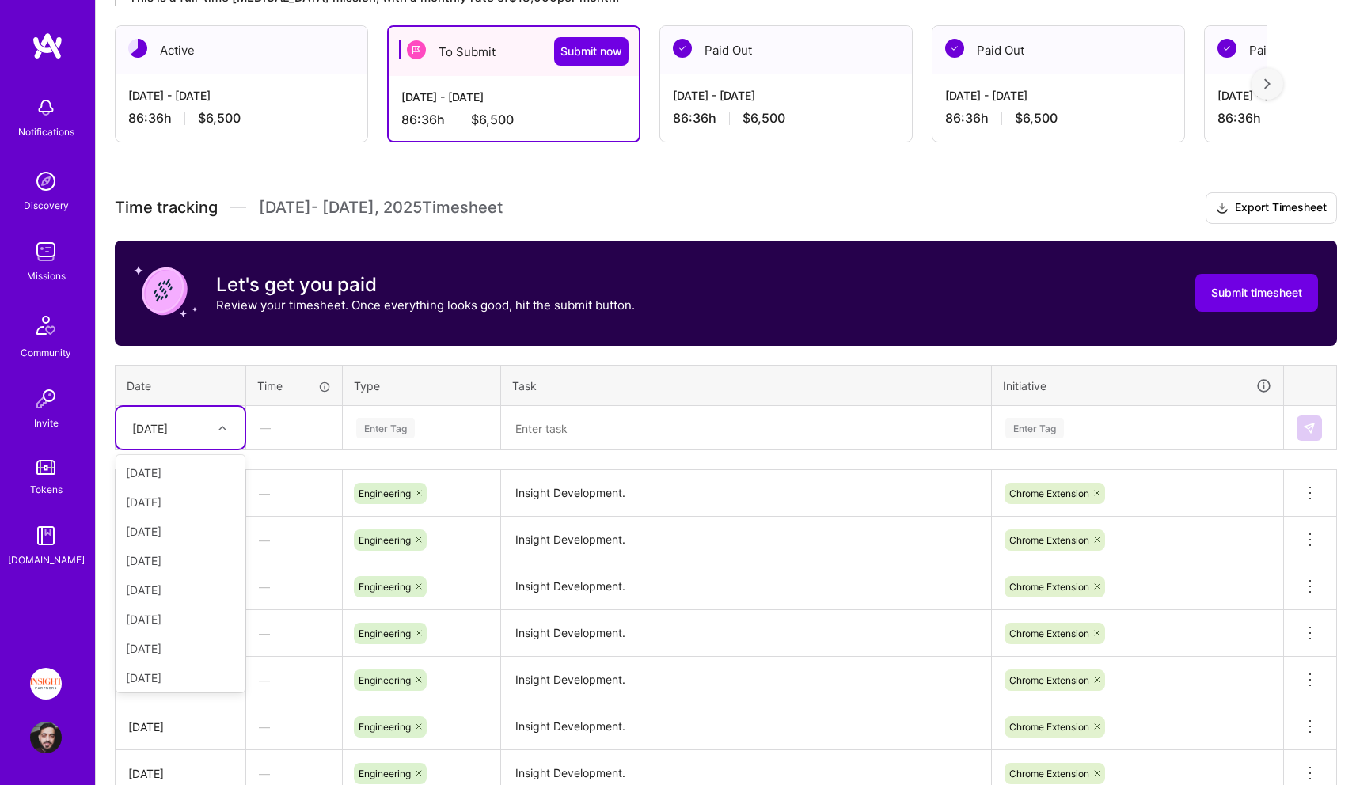
scroll to position [179, 0]
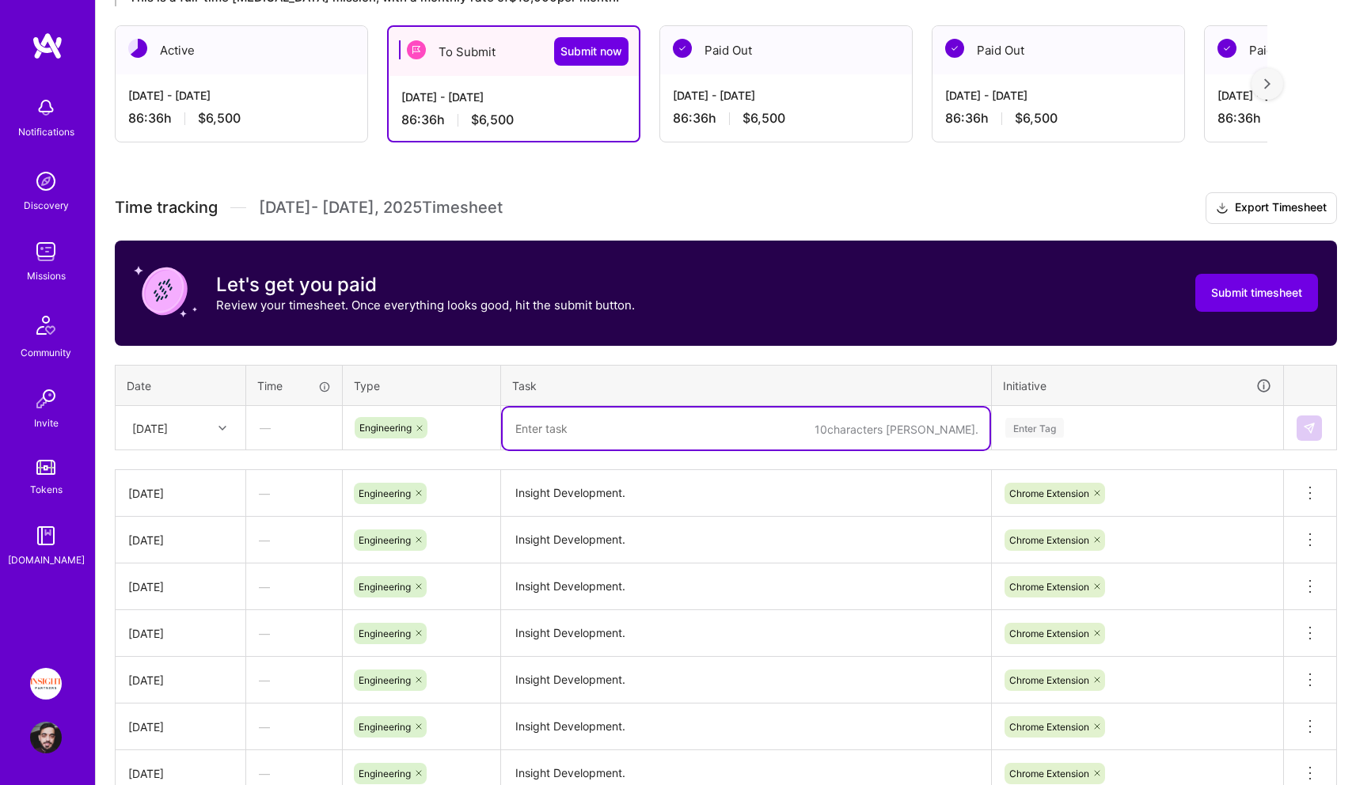
paste textarea "Insight Development."
type textarea "Insight Development."
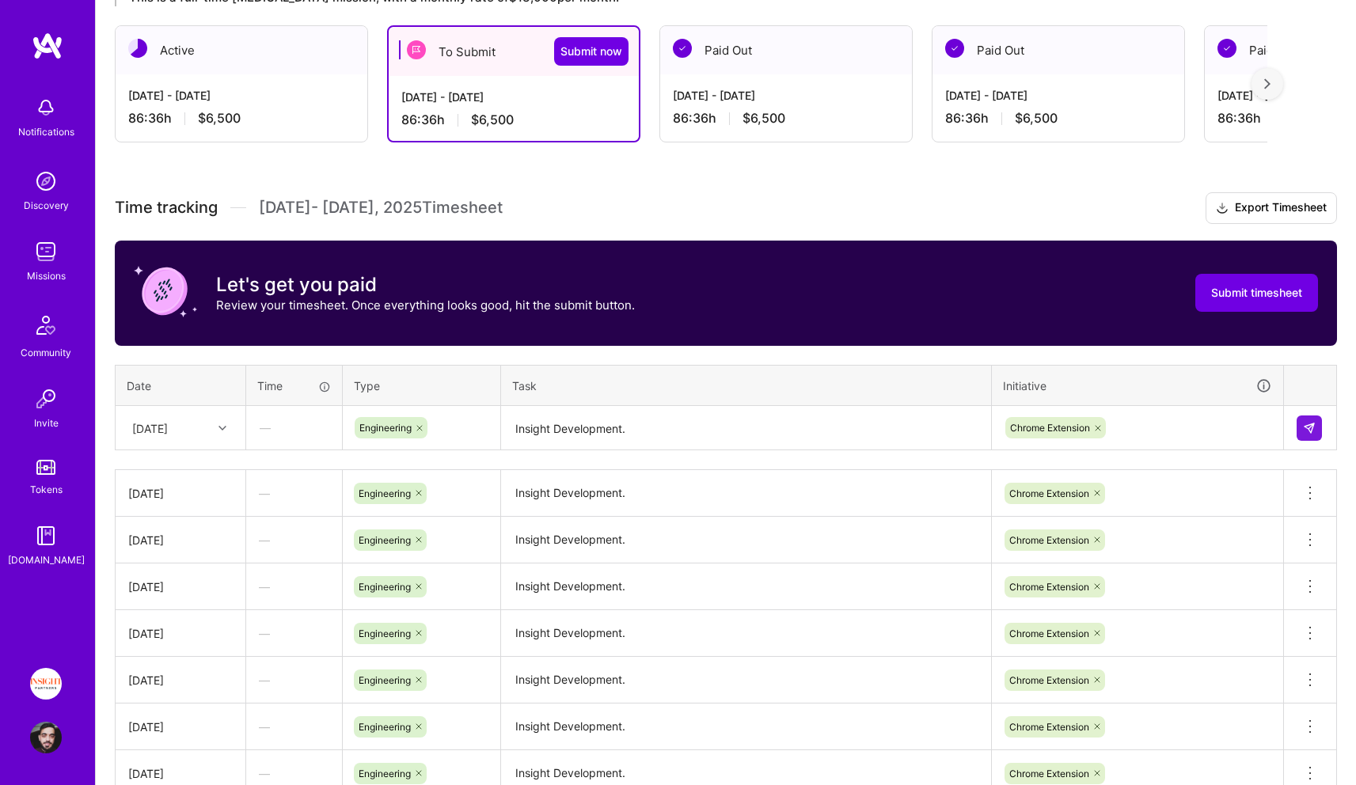
click at [1295, 421] on td at bounding box center [1310, 428] width 53 height 44
drag, startPoint x: 1311, startPoint y: 428, endPoint x: 1282, endPoint y: 424, distance: 29.7
click at [1311, 428] on img at bounding box center [1309, 428] width 13 height 13
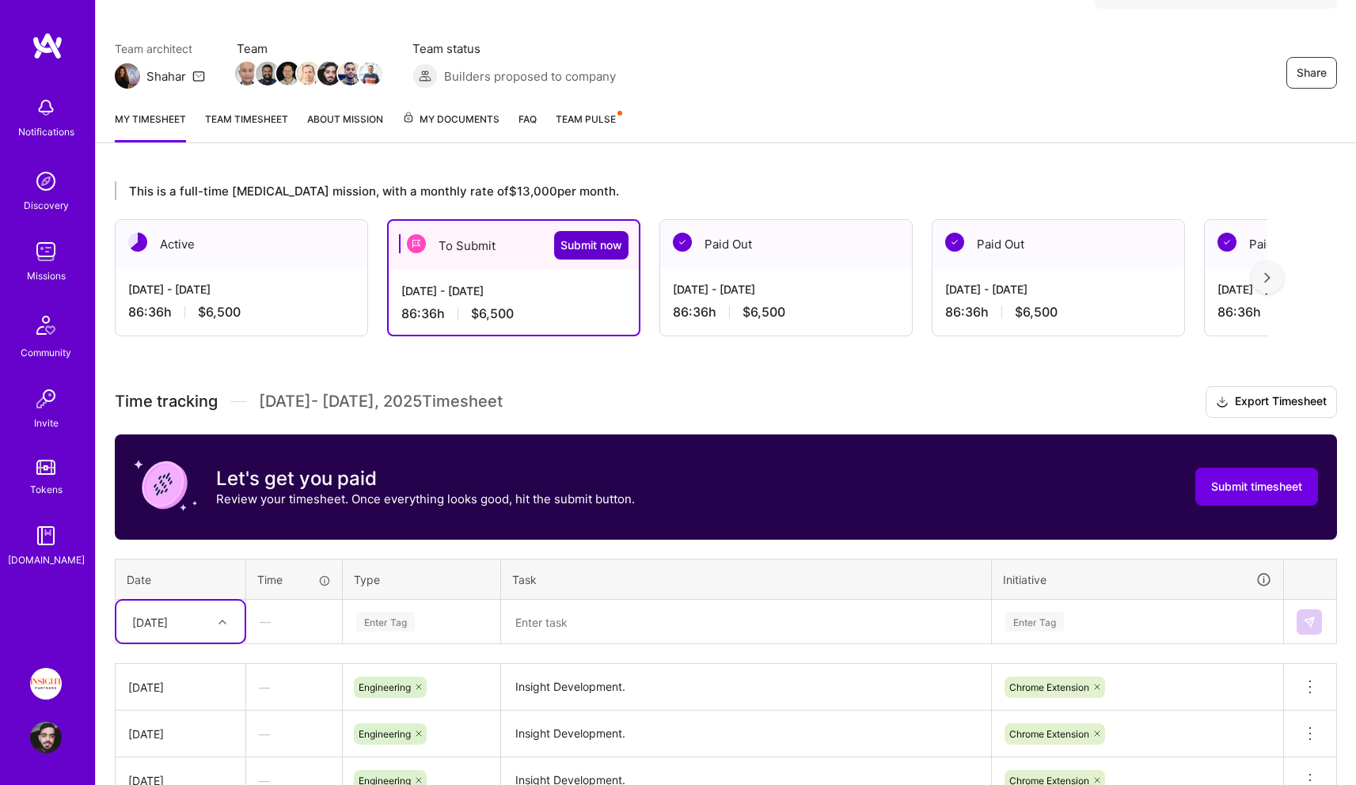
scroll to position [98, 0]
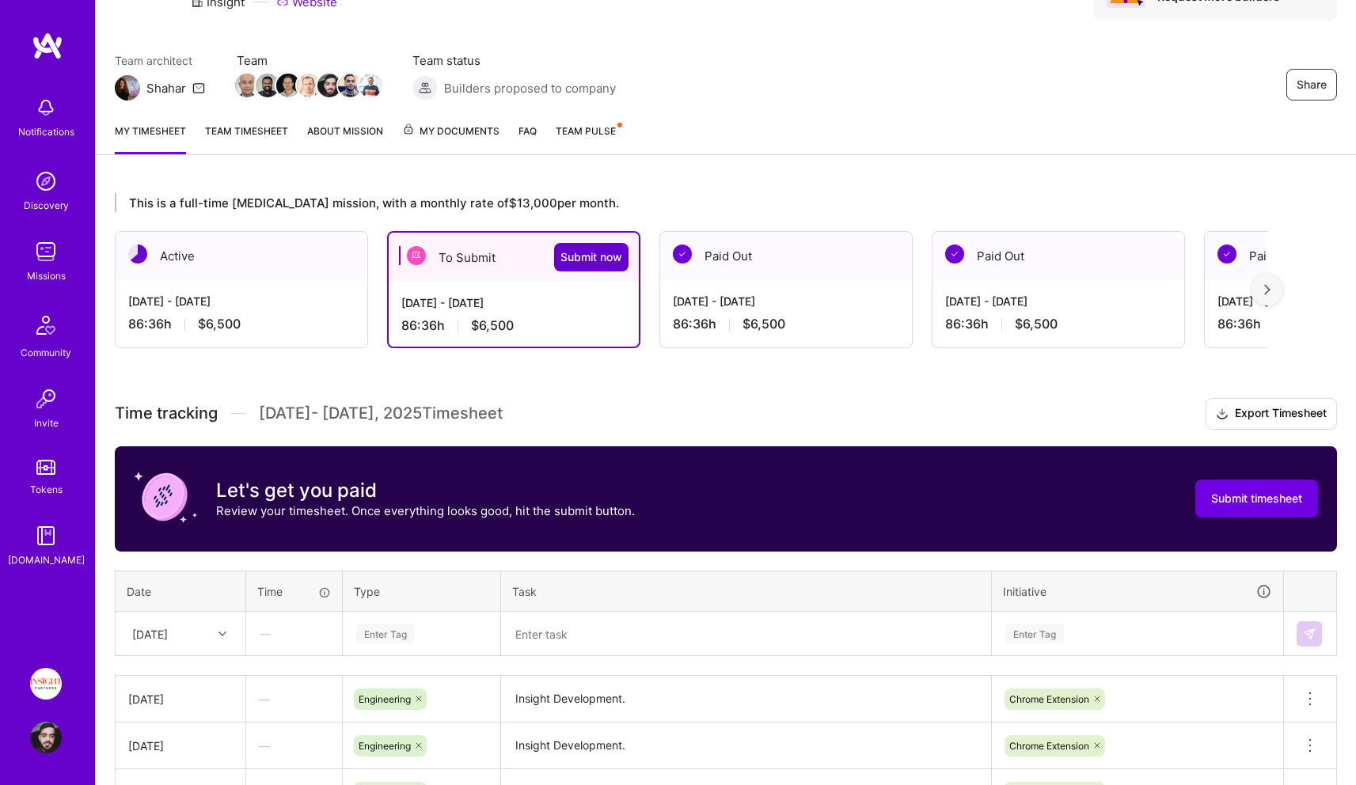
click at [593, 258] on span "Submit now" at bounding box center [592, 257] width 62 height 16
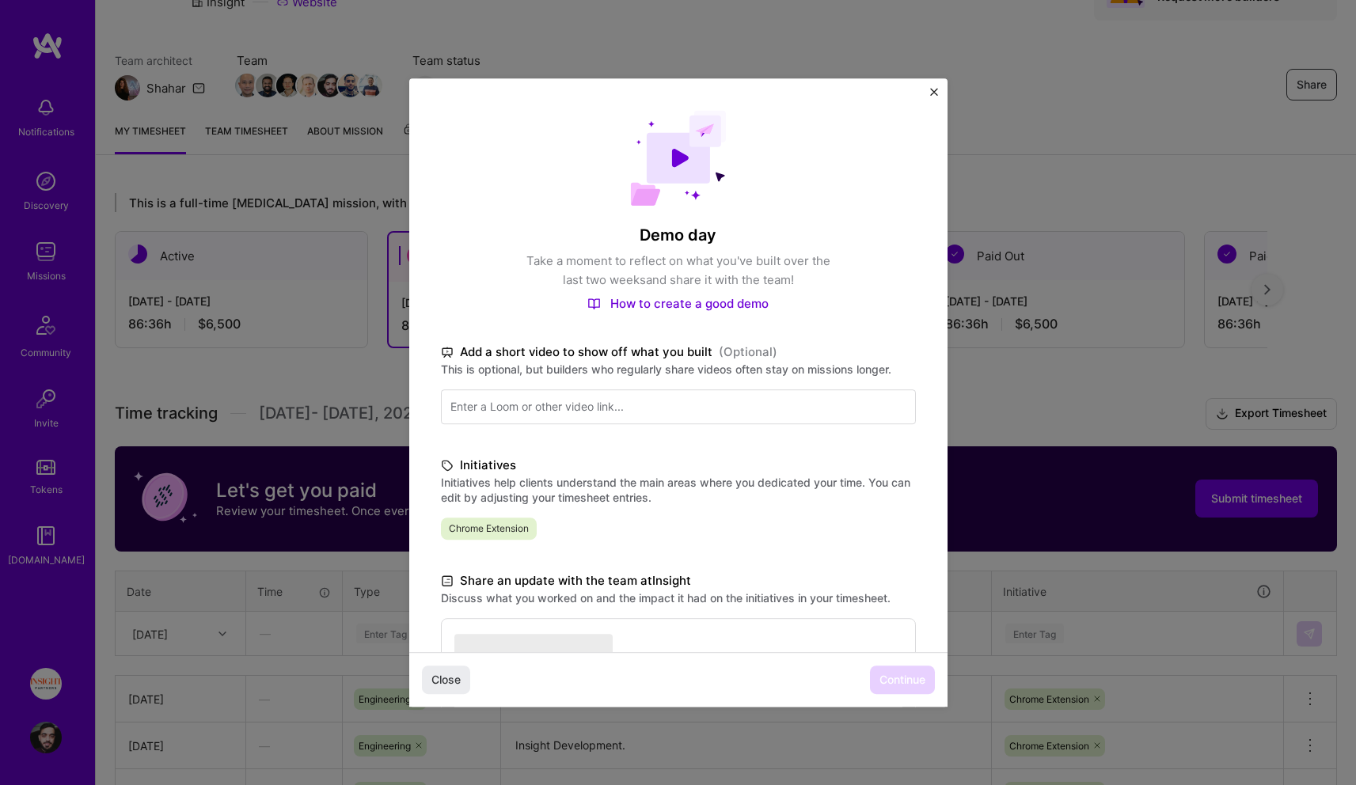
click at [824, 510] on div "Initiatives Initiatives help clients understand the main areas where you dedica…" at bounding box center [678, 498] width 475 height 84
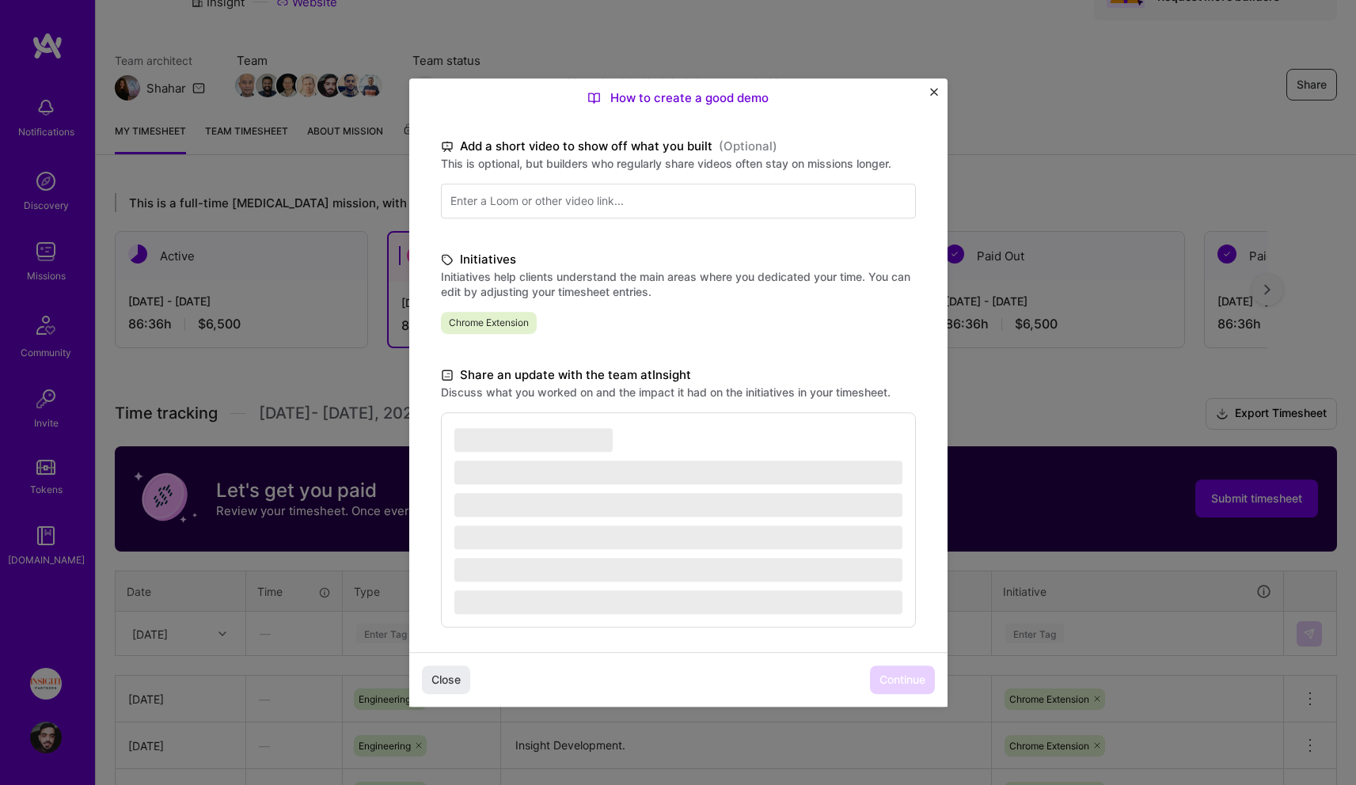
scroll to position [214, 0]
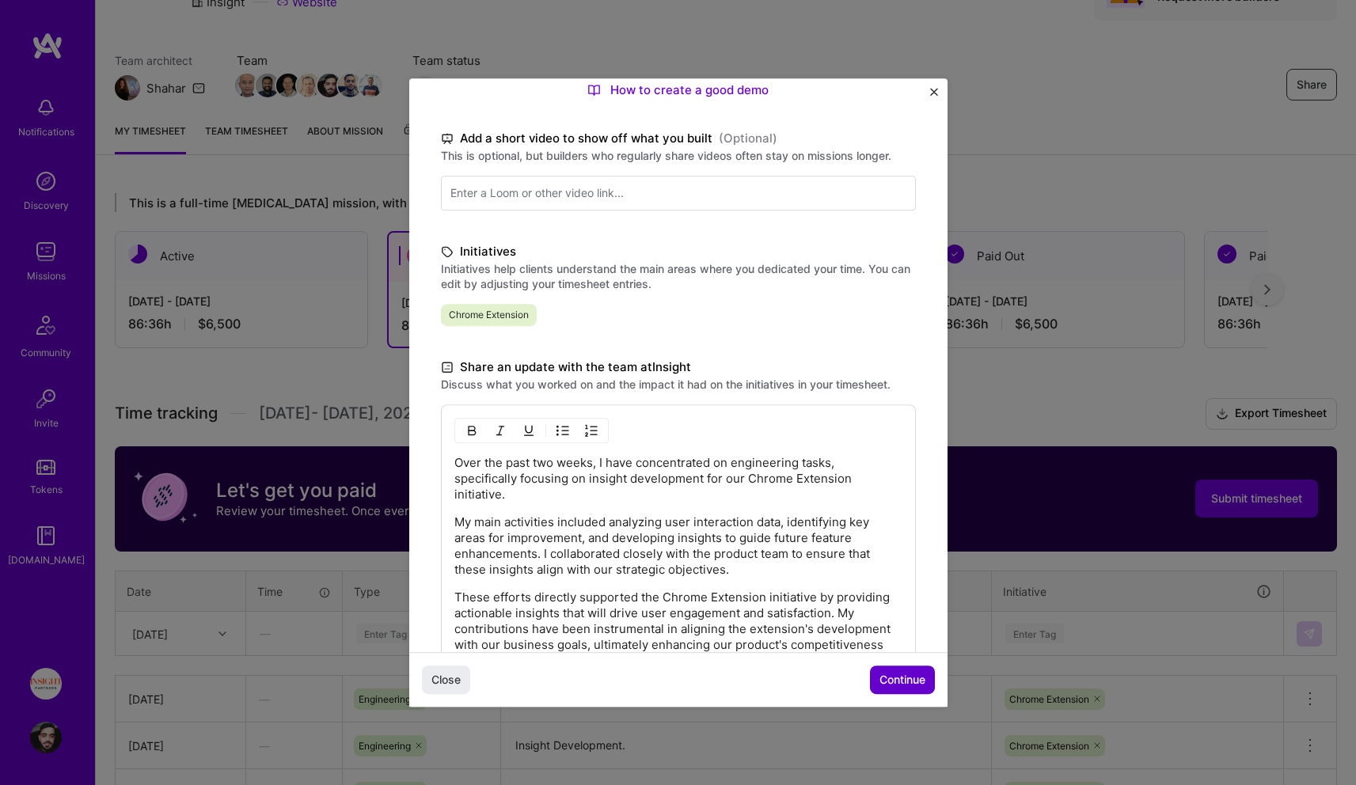
click at [932, 680] on button "Continue" at bounding box center [902, 680] width 65 height 29
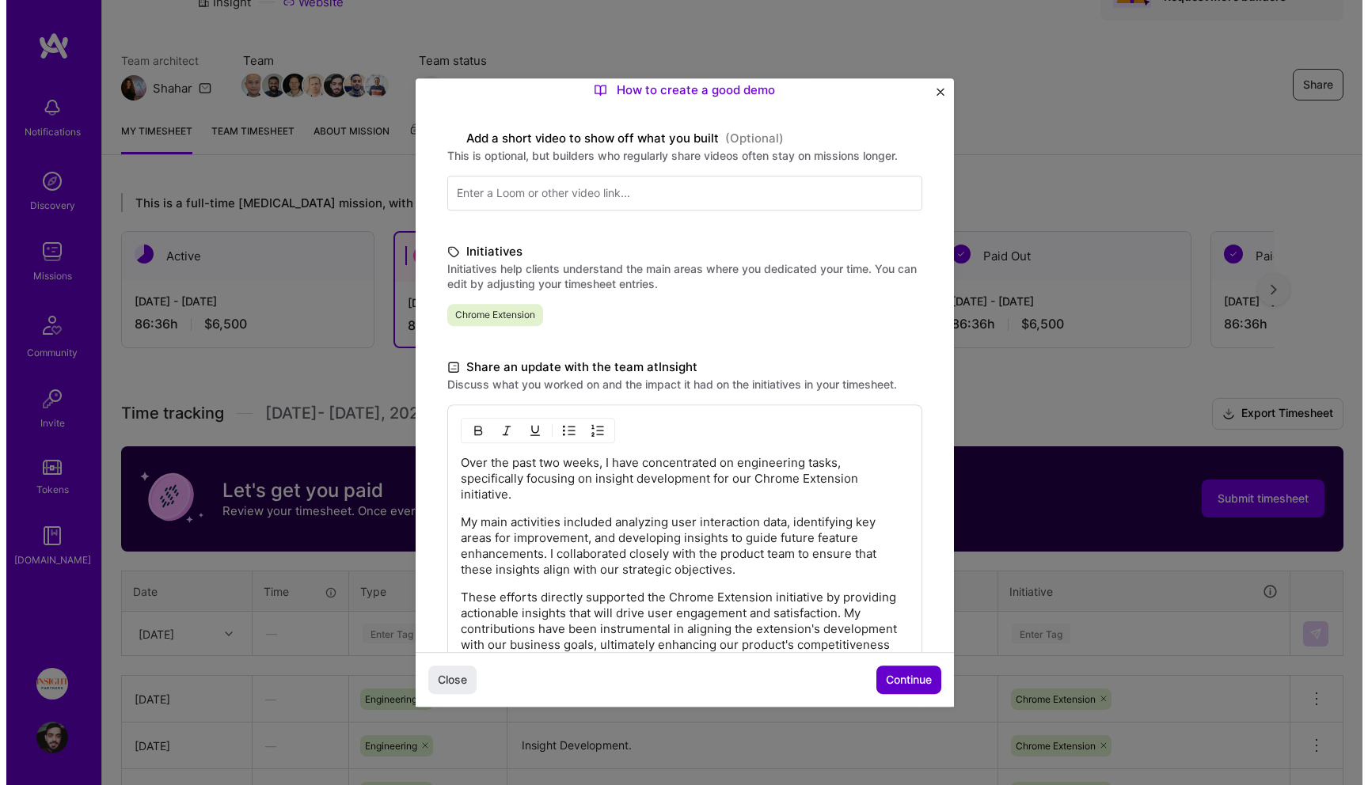
scroll to position [55, 0]
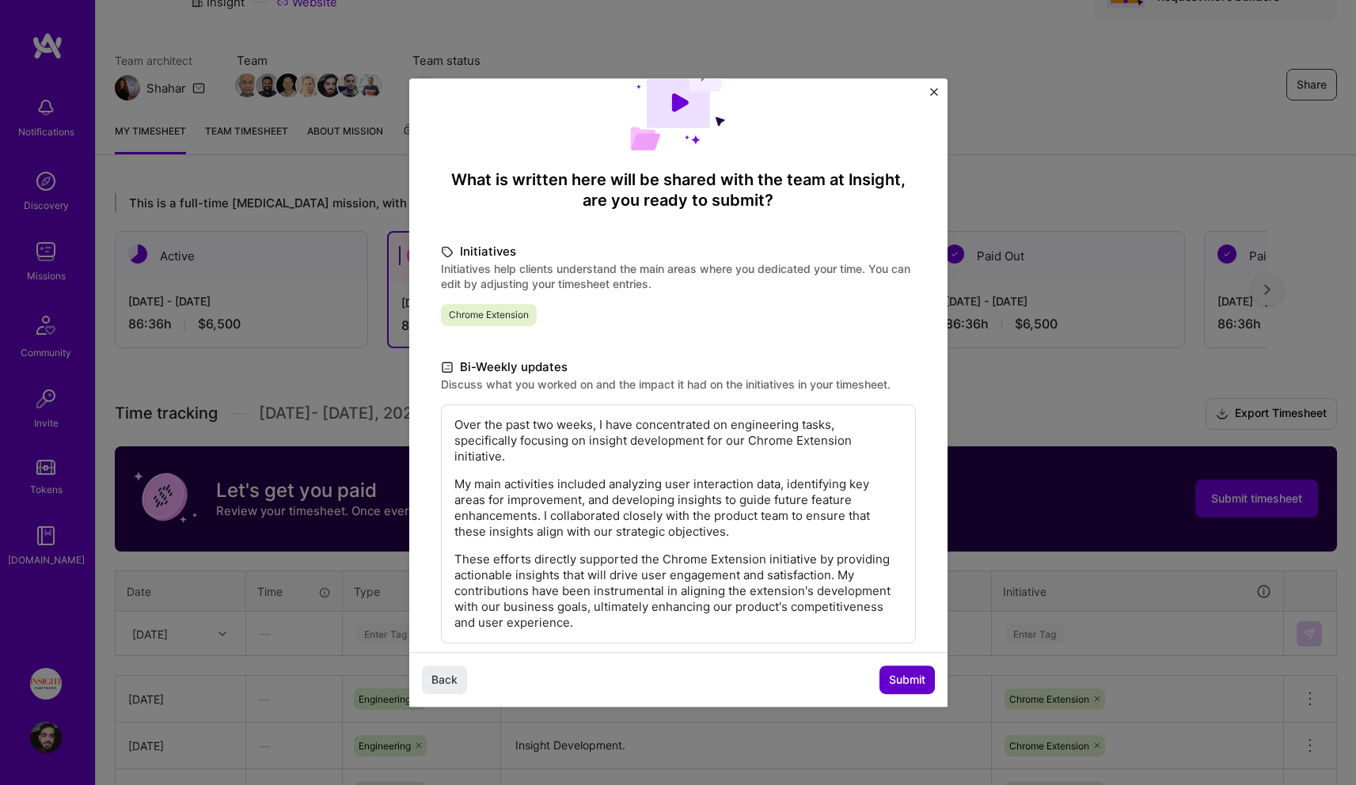
click at [889, 677] on span "Submit" at bounding box center [907, 680] width 36 height 16
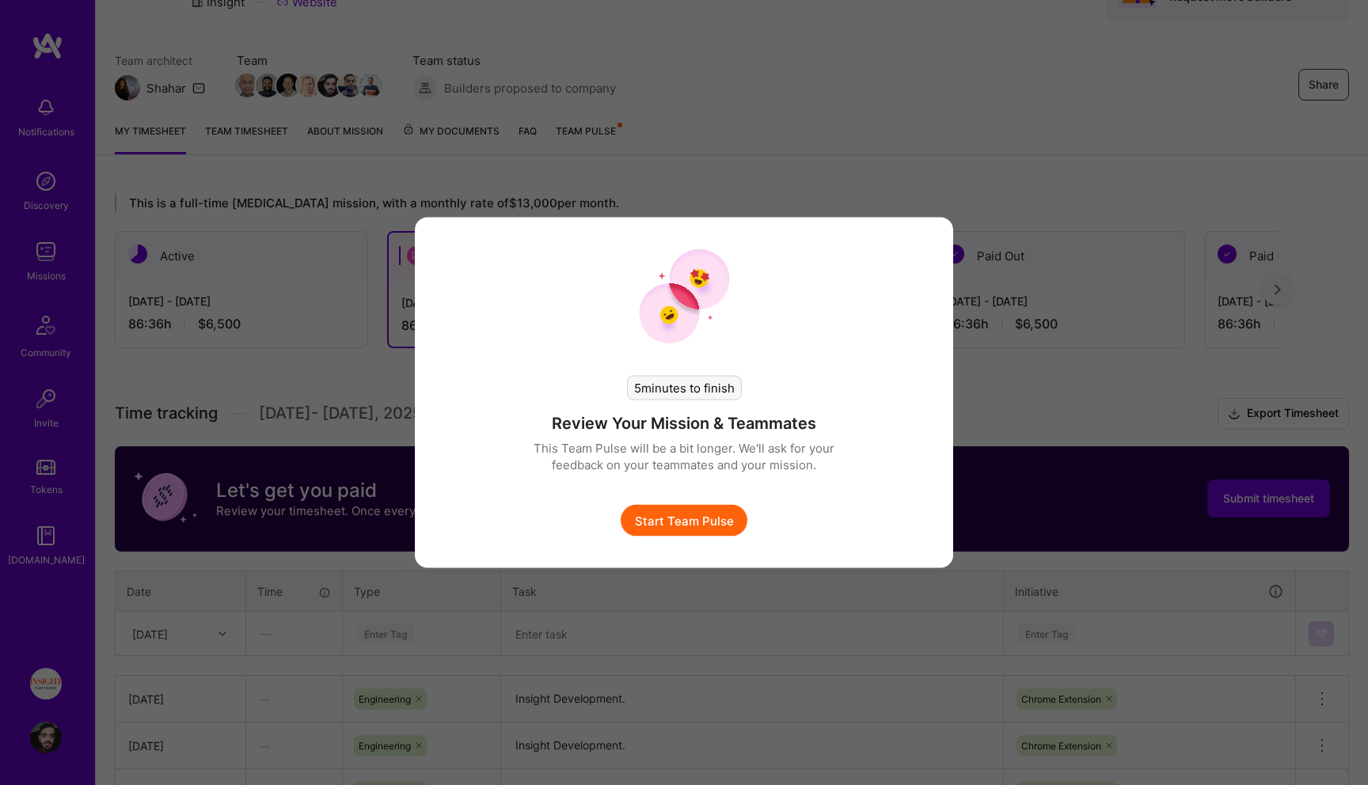
click at [721, 505] on button "Start Team Pulse" at bounding box center [684, 521] width 127 height 32
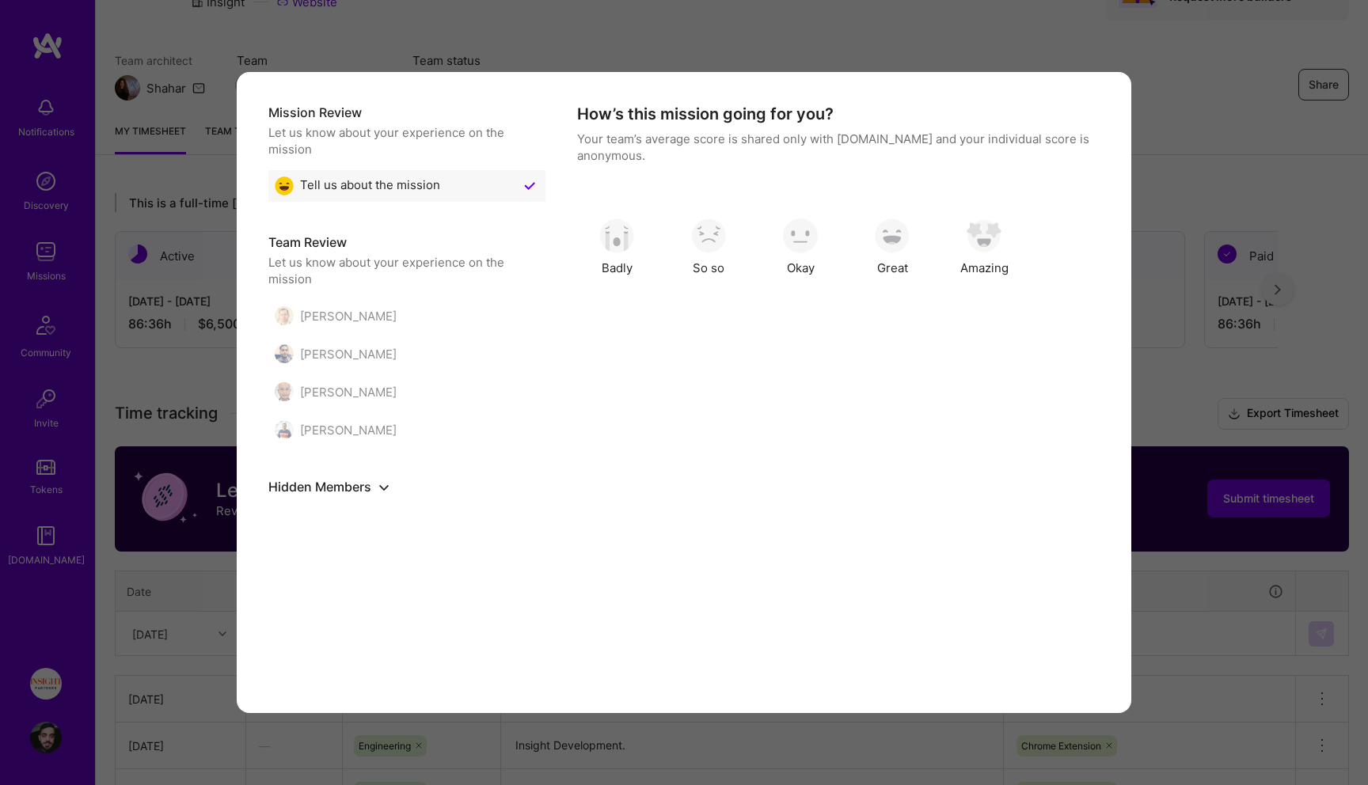
click at [1040, 249] on div "Badly So so Okay Great Amazing" at bounding box center [838, 246] width 523 height 79
click at [979, 242] on img "modal" at bounding box center [984, 236] width 35 height 35
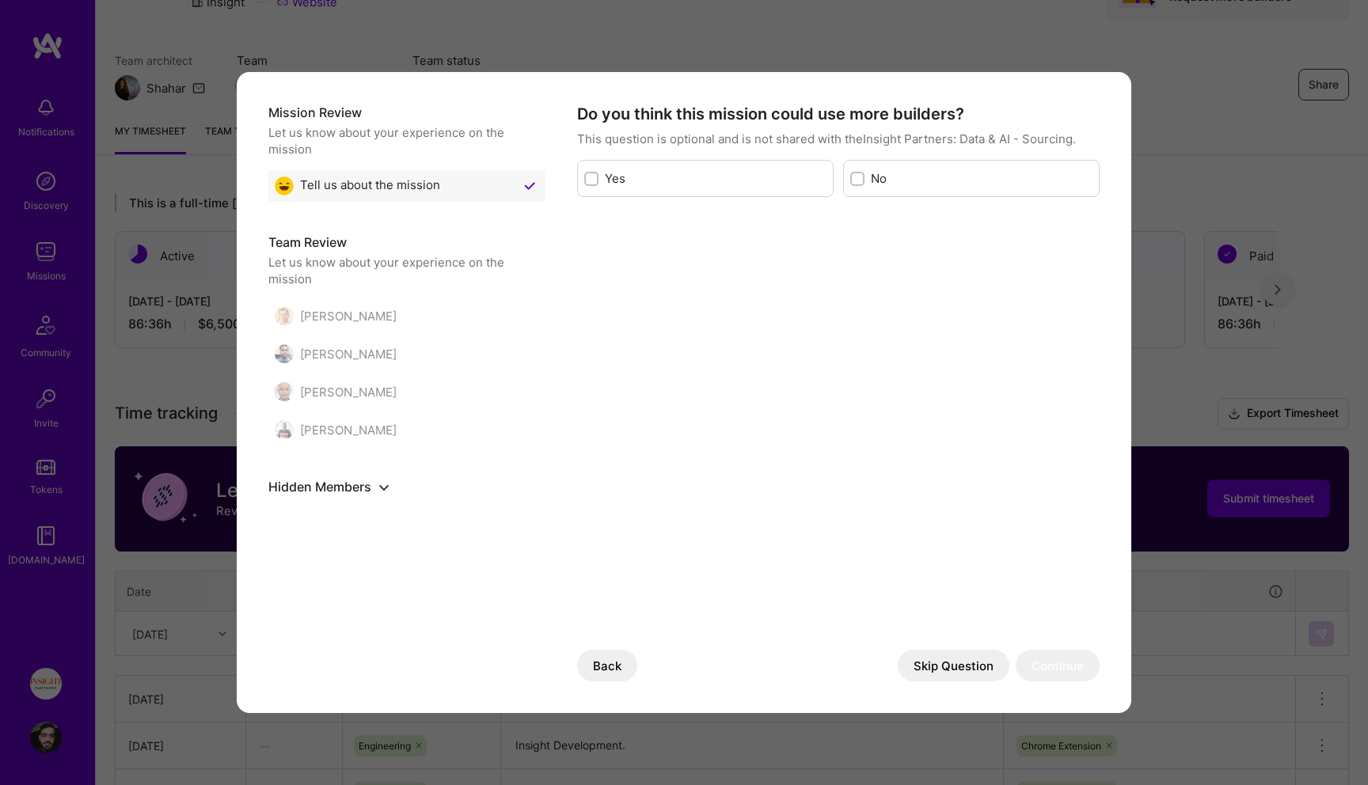
click at [960, 104] on h4 "Do you think this mission could use more builders?" at bounding box center [838, 114] width 523 height 21
click at [934, 167] on div "No" at bounding box center [971, 178] width 257 height 37
click at [888, 178] on label "No" at bounding box center [982, 178] width 222 height 17
click at [865, 178] on input "modal" at bounding box center [859, 179] width 11 height 11
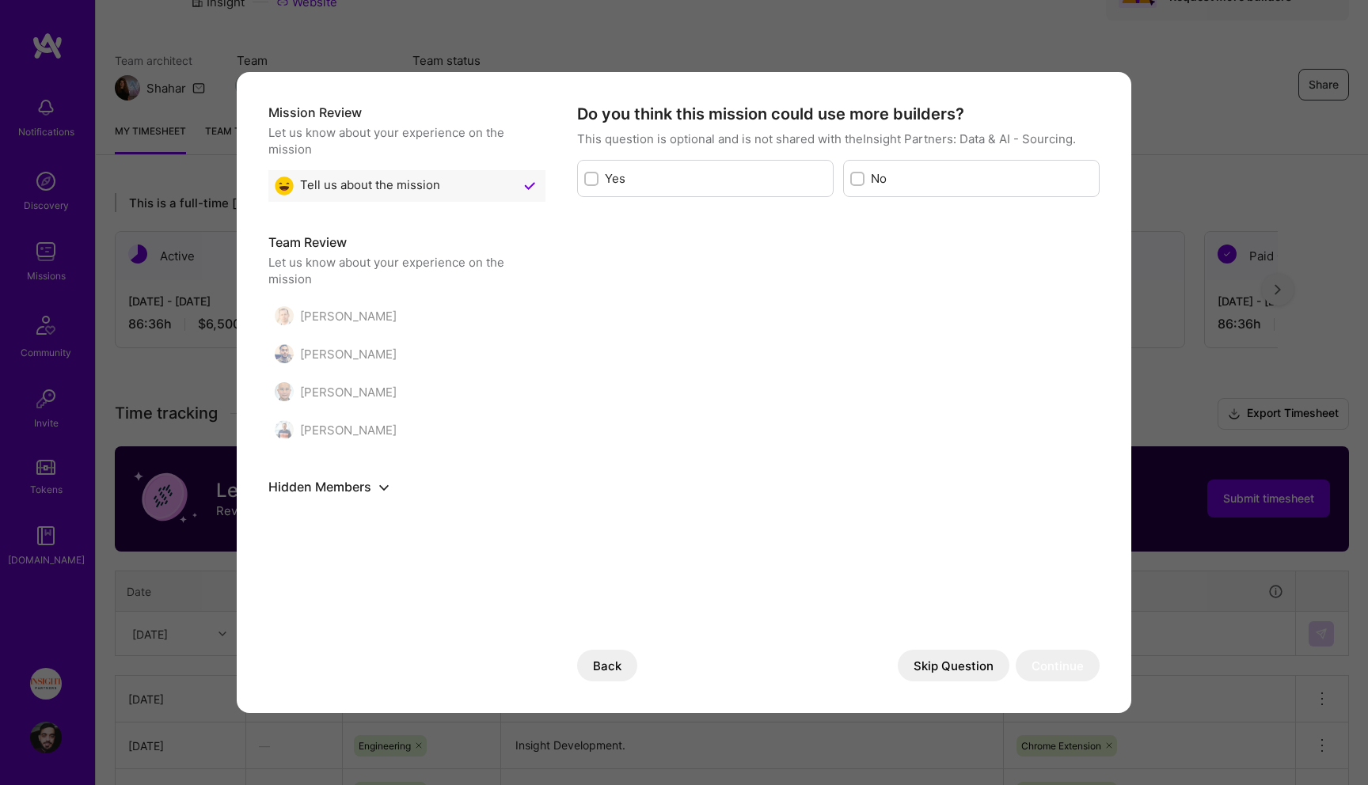
checkbox input "true"
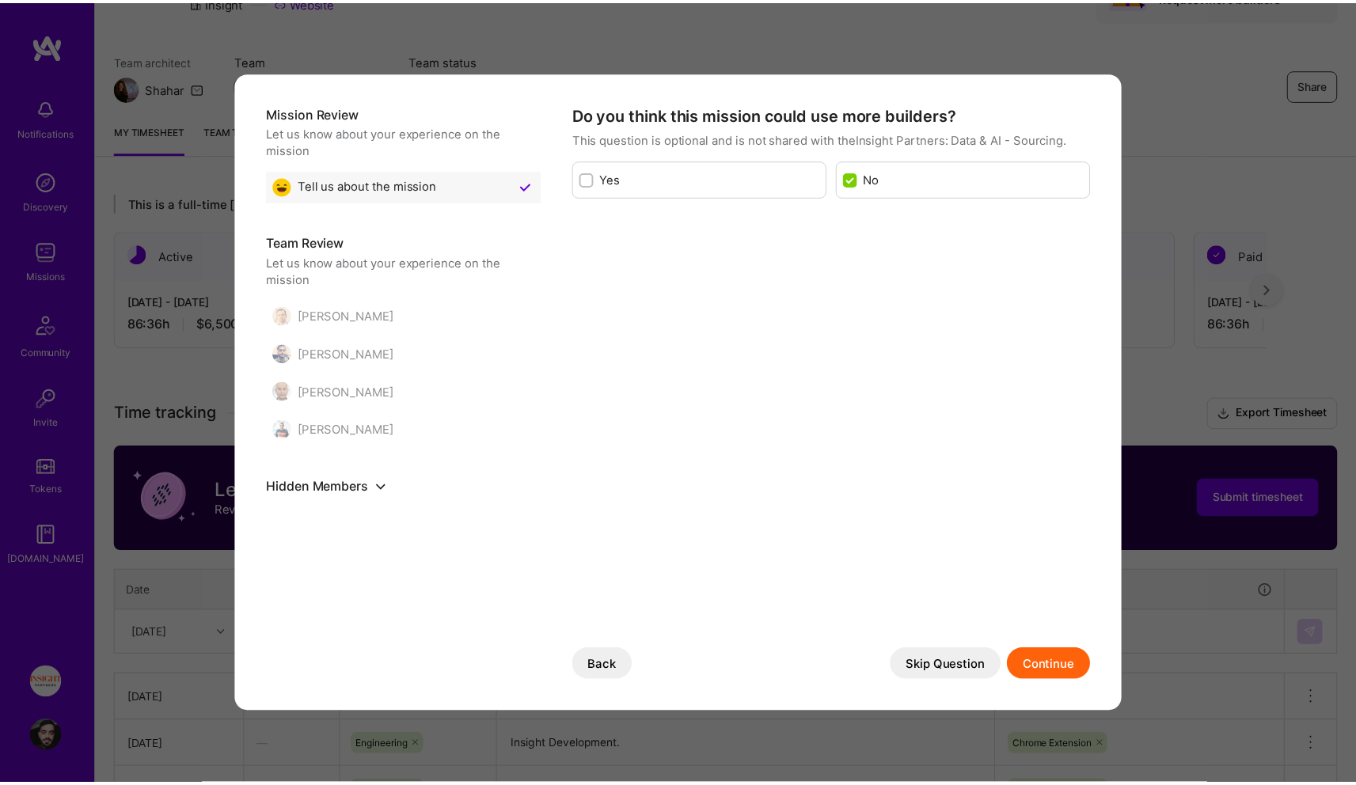
scroll to position [0, 0]
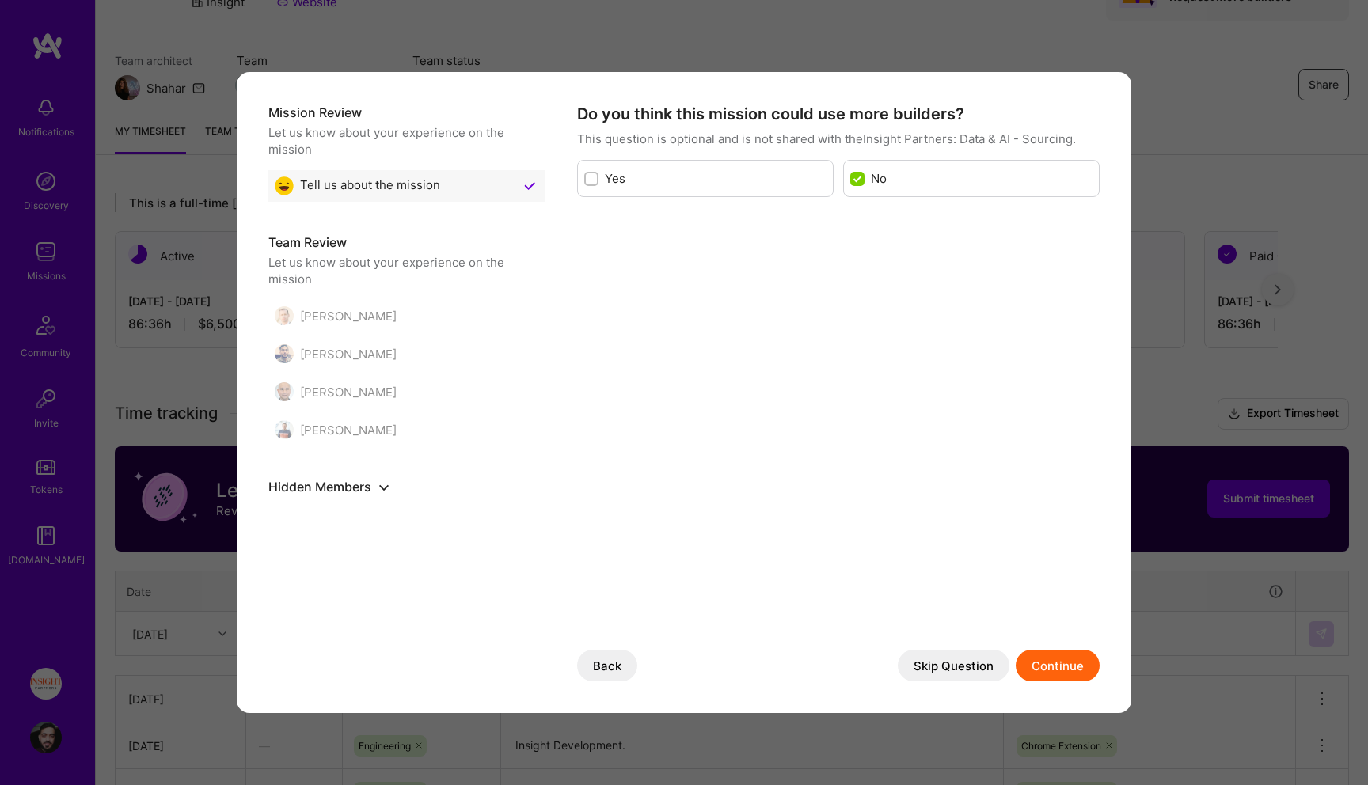
click at [1059, 674] on button "Continue" at bounding box center [1058, 666] width 84 height 32
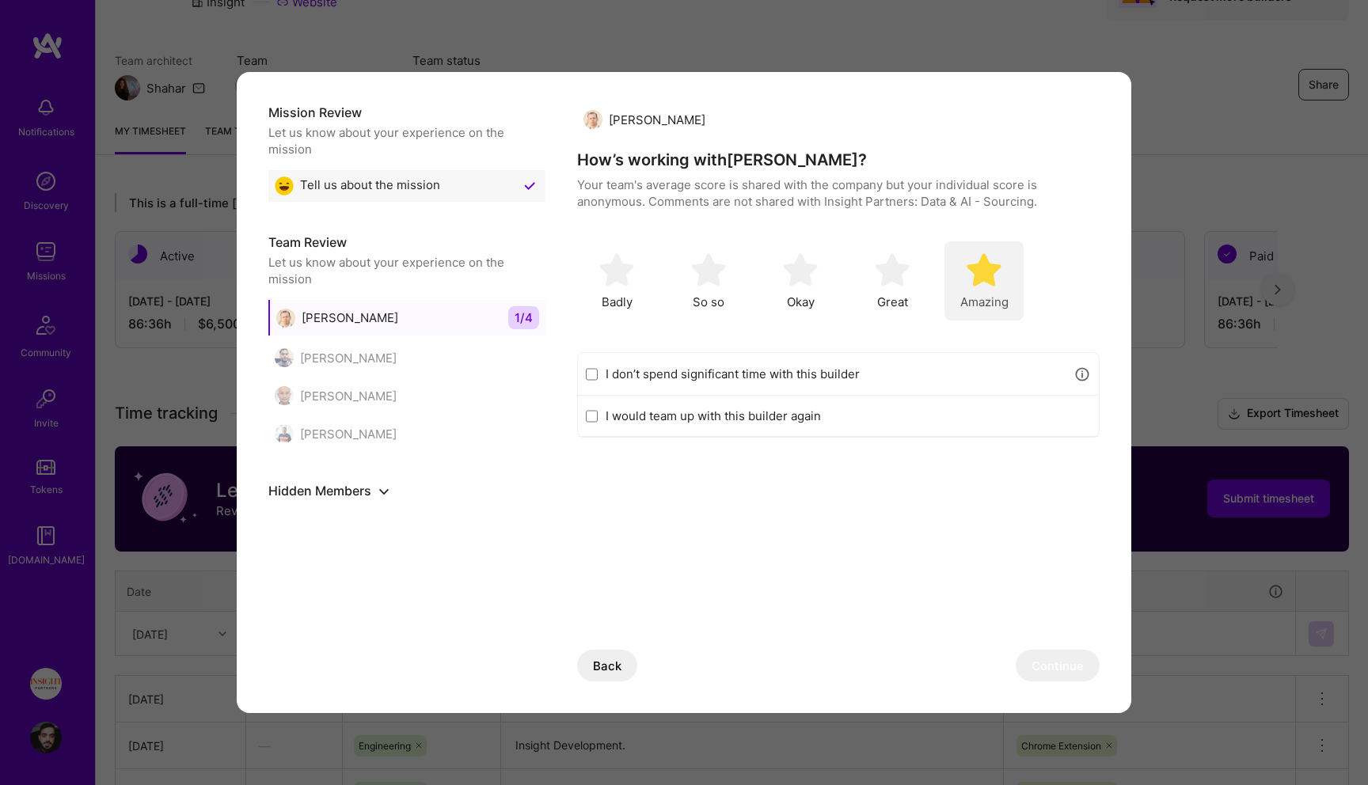
click at [996, 261] on img "modal" at bounding box center [984, 270] width 35 height 35
click at [1086, 672] on button "Continue" at bounding box center [1058, 666] width 84 height 32
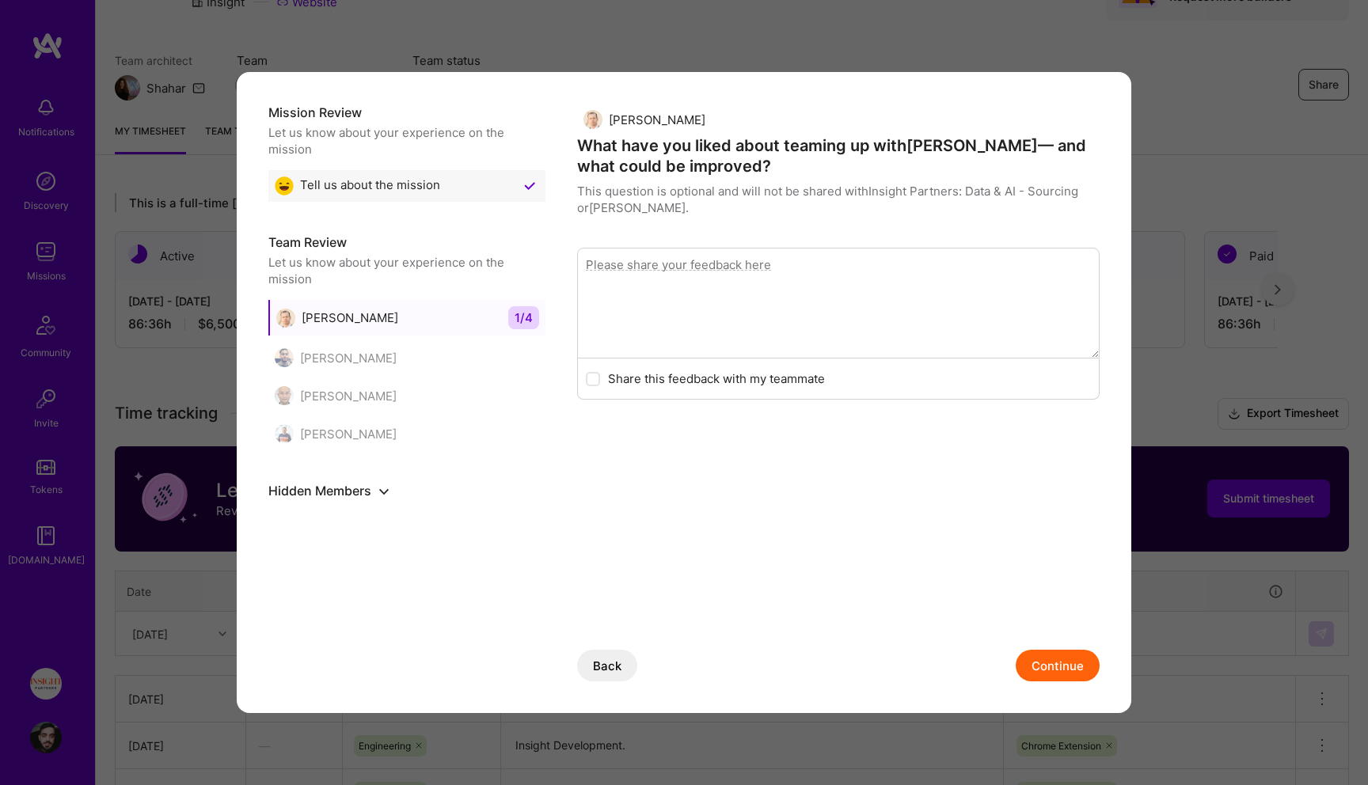
click at [1052, 671] on button "Continue" at bounding box center [1058, 666] width 84 height 32
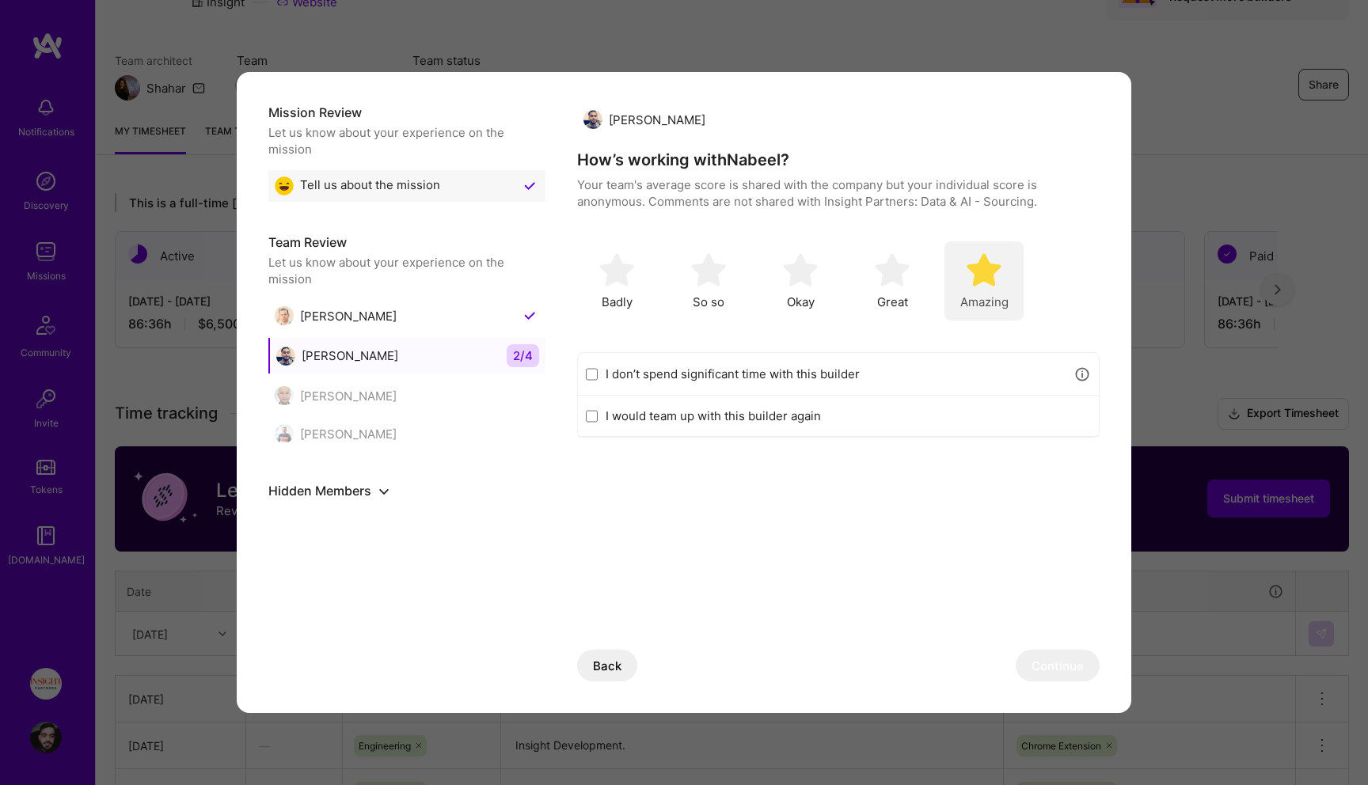
click at [997, 267] on img "modal" at bounding box center [984, 270] width 35 height 35
click at [1033, 664] on button "Continue" at bounding box center [1058, 666] width 84 height 32
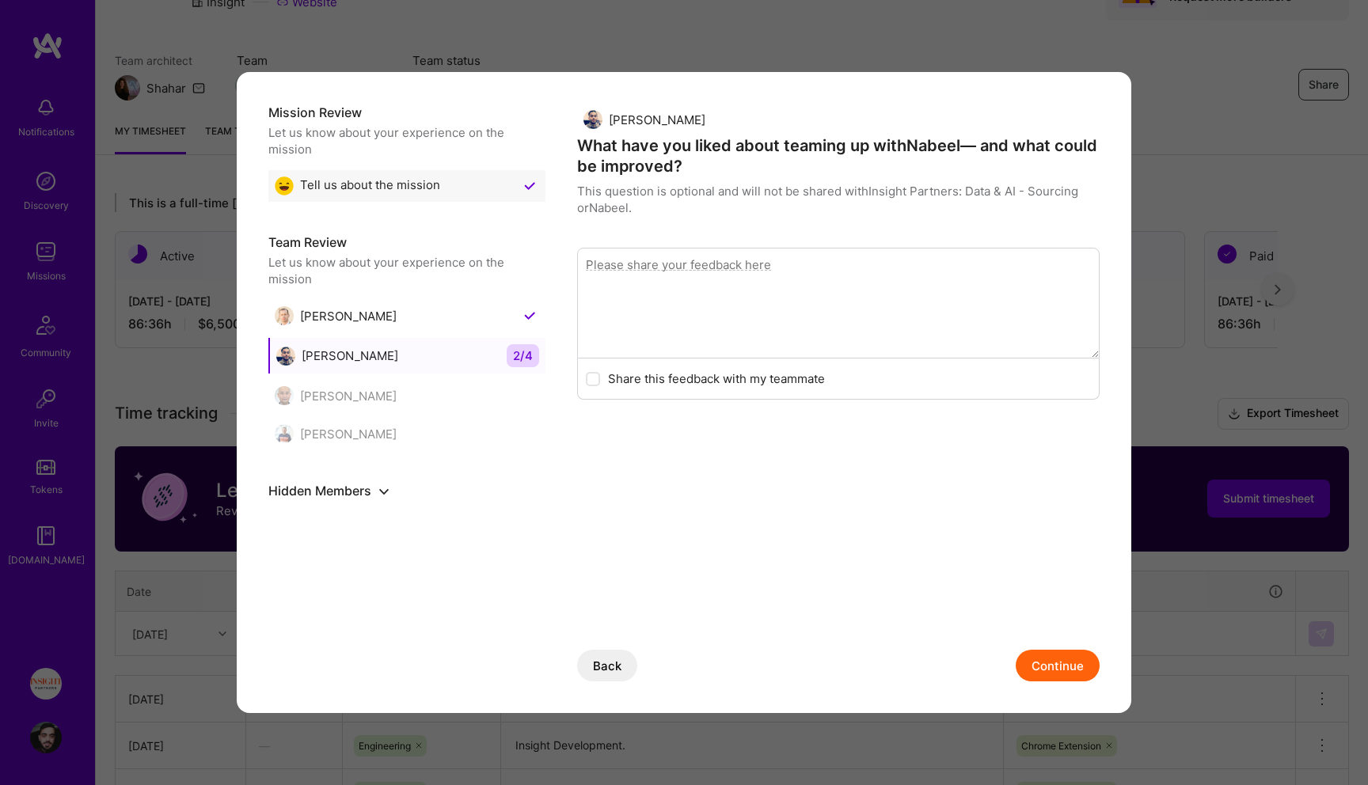
click at [1043, 662] on button "Continue" at bounding box center [1058, 666] width 84 height 32
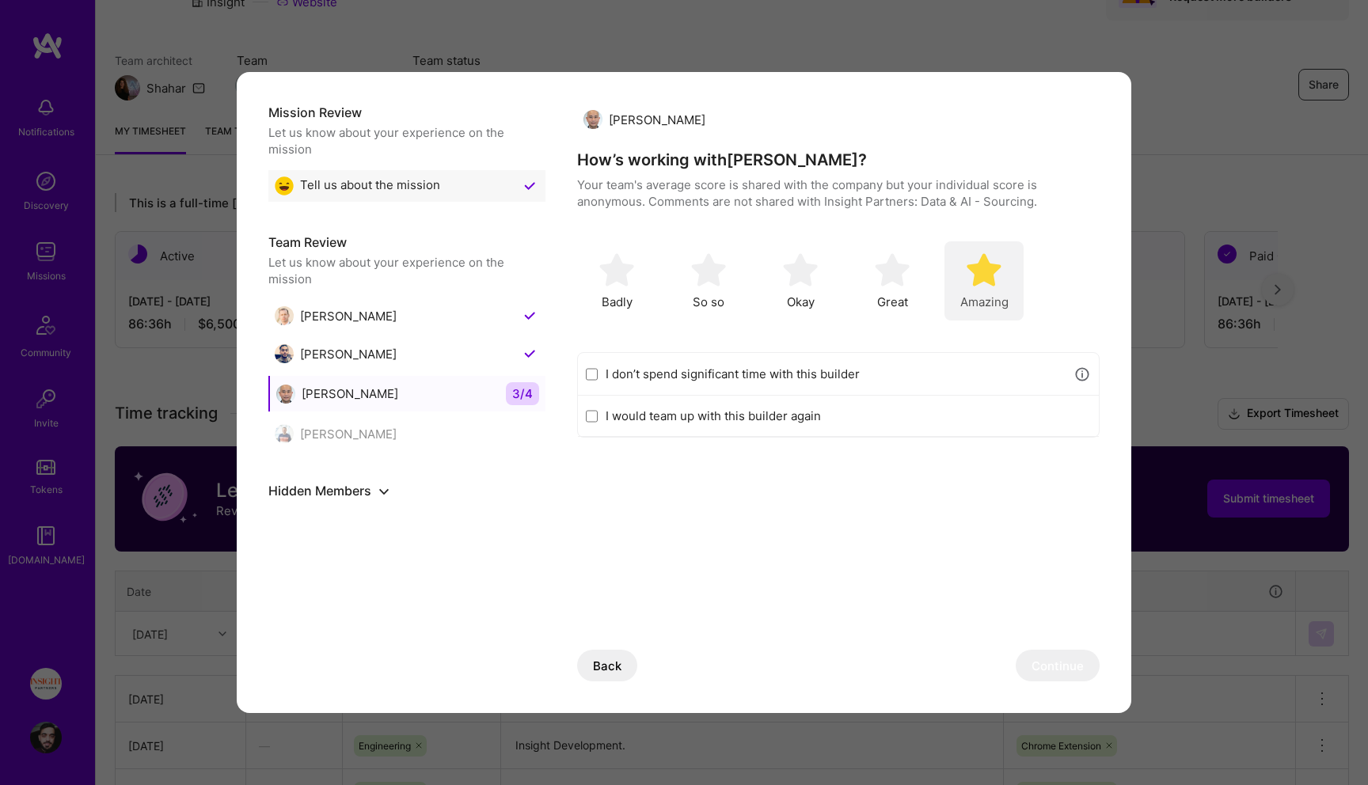
click at [991, 275] on img "modal" at bounding box center [984, 270] width 35 height 35
click at [1058, 667] on button "Continue" at bounding box center [1058, 666] width 84 height 32
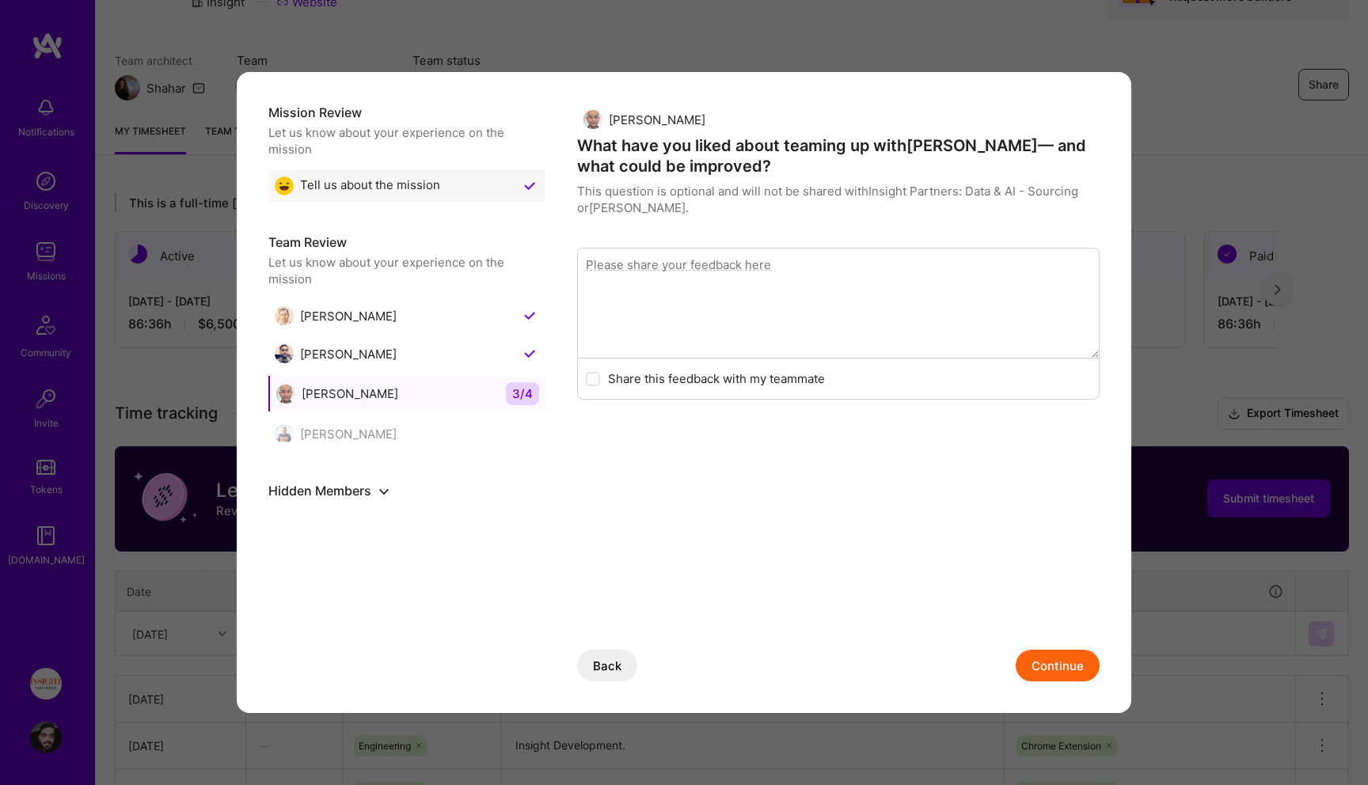
click at [1059, 666] on button "Continue" at bounding box center [1058, 666] width 84 height 32
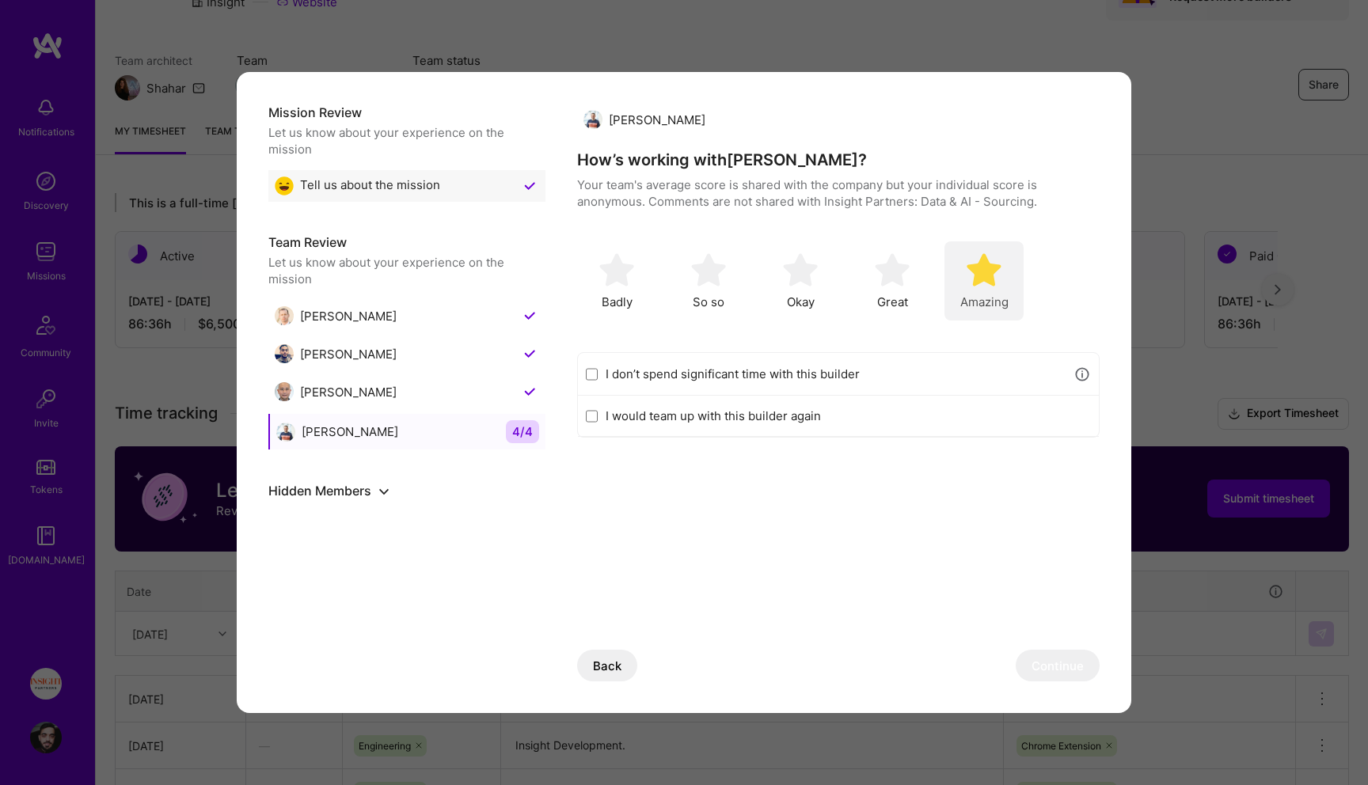
click at [1008, 260] on div "Amazing" at bounding box center [984, 281] width 79 height 79
click at [1061, 678] on button "Continue" at bounding box center [1058, 666] width 84 height 32
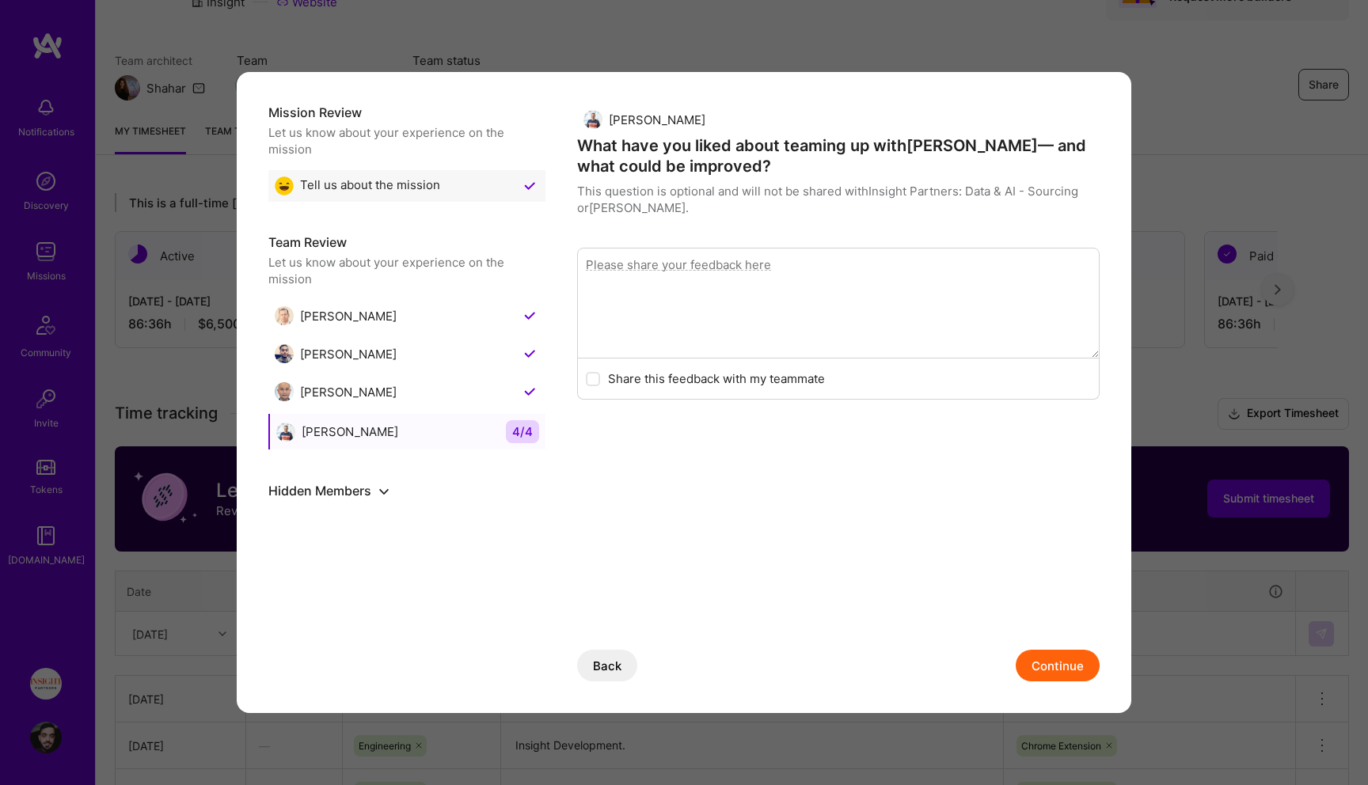
click at [1061, 678] on button "Continue" at bounding box center [1058, 666] width 84 height 32
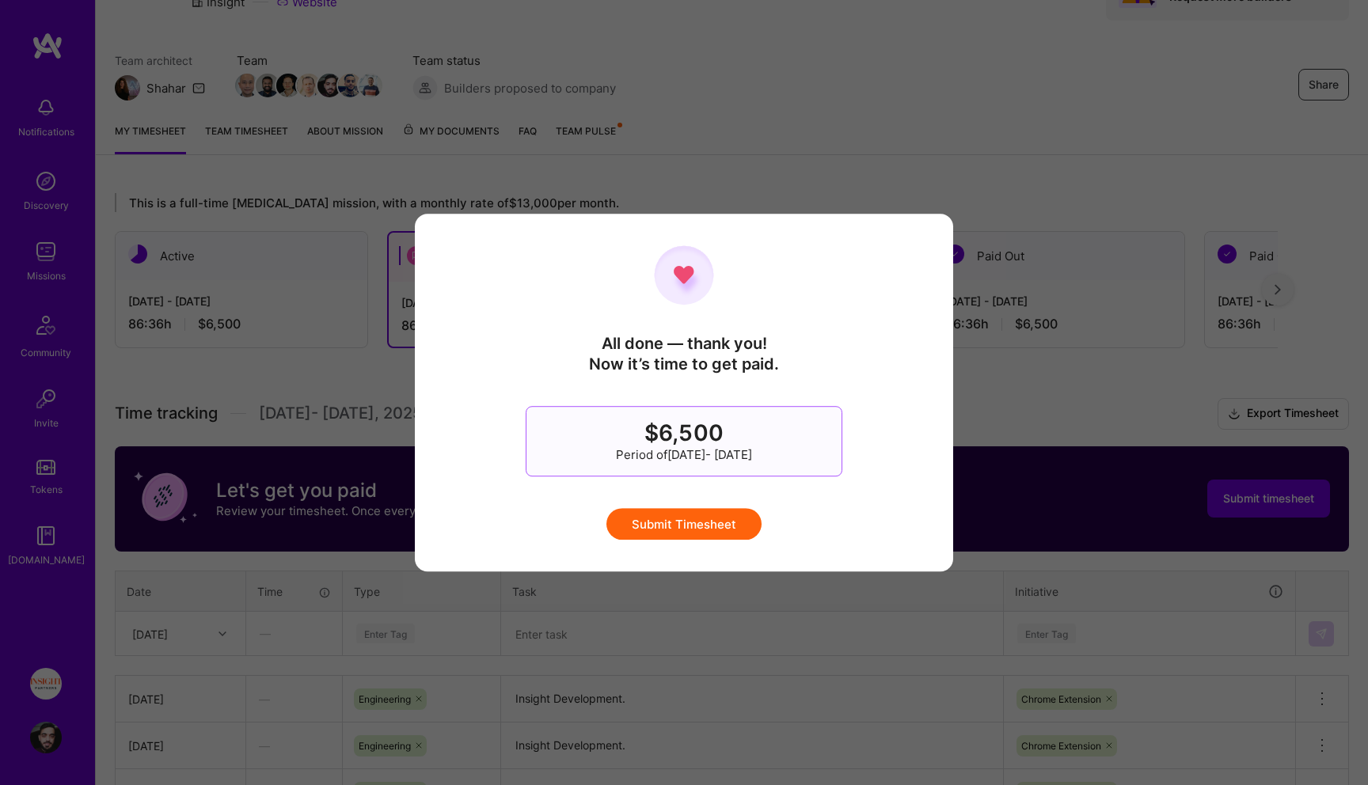
click at [702, 526] on button "Submit Timesheet" at bounding box center [684, 524] width 155 height 32
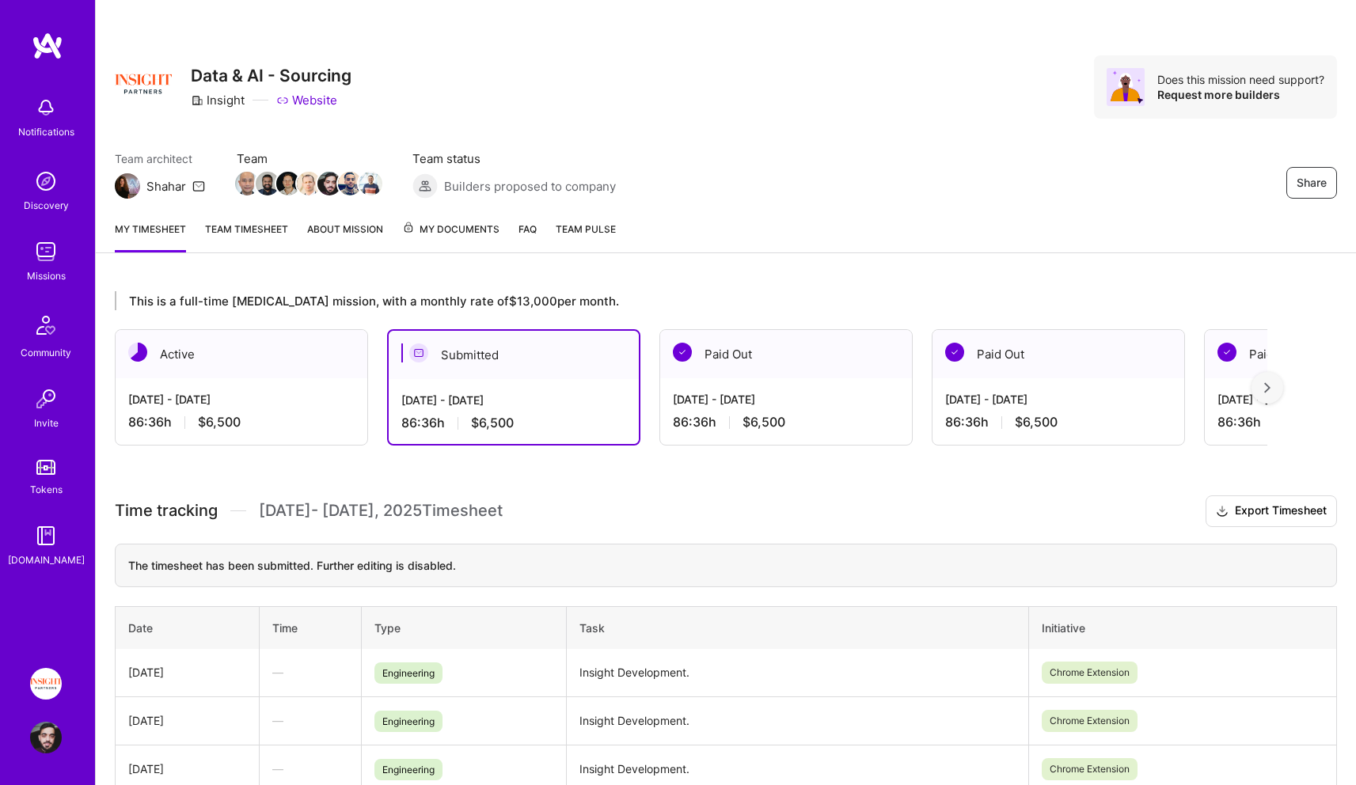
click at [306, 371] on div "Active" at bounding box center [242, 354] width 252 height 48
